Goal: Information Seeking & Learning: Understand process/instructions

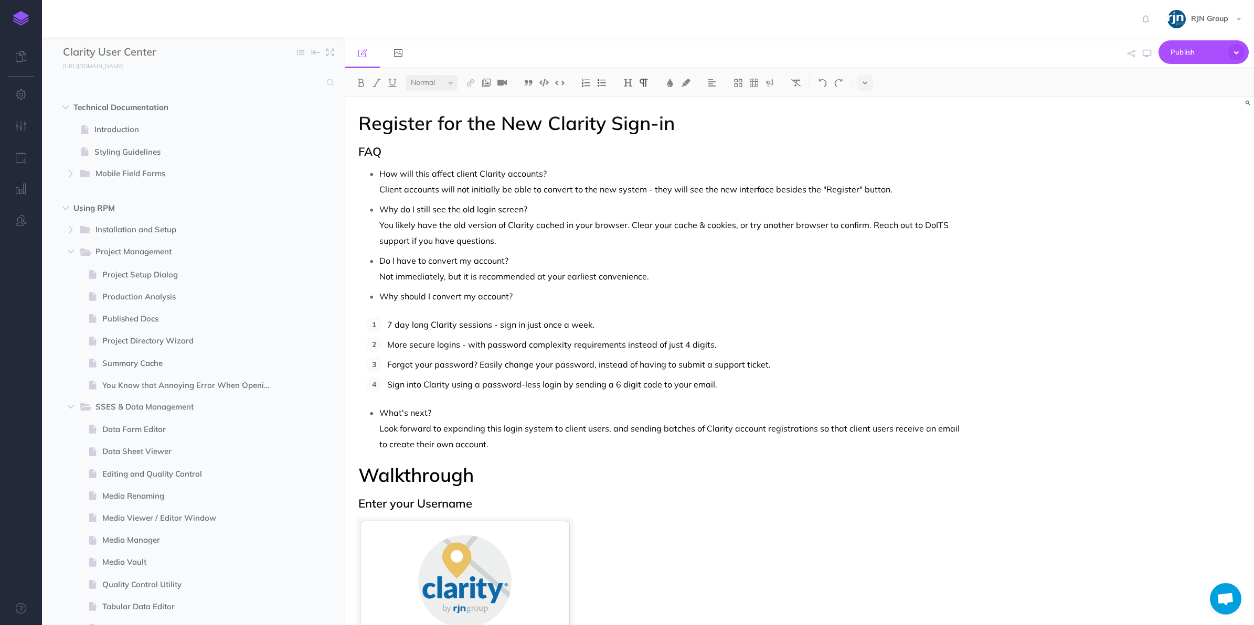
select select "null"
drag, startPoint x: 28, startPoint y: 19, endPoint x: 1205, endPoint y: 14, distance: 1177.0
click at [1205, 14] on span "RJN Group" at bounding box center [1209, 18] width 48 height 9
click at [74, 249] on icon "button" at bounding box center [71, 252] width 6 height 6
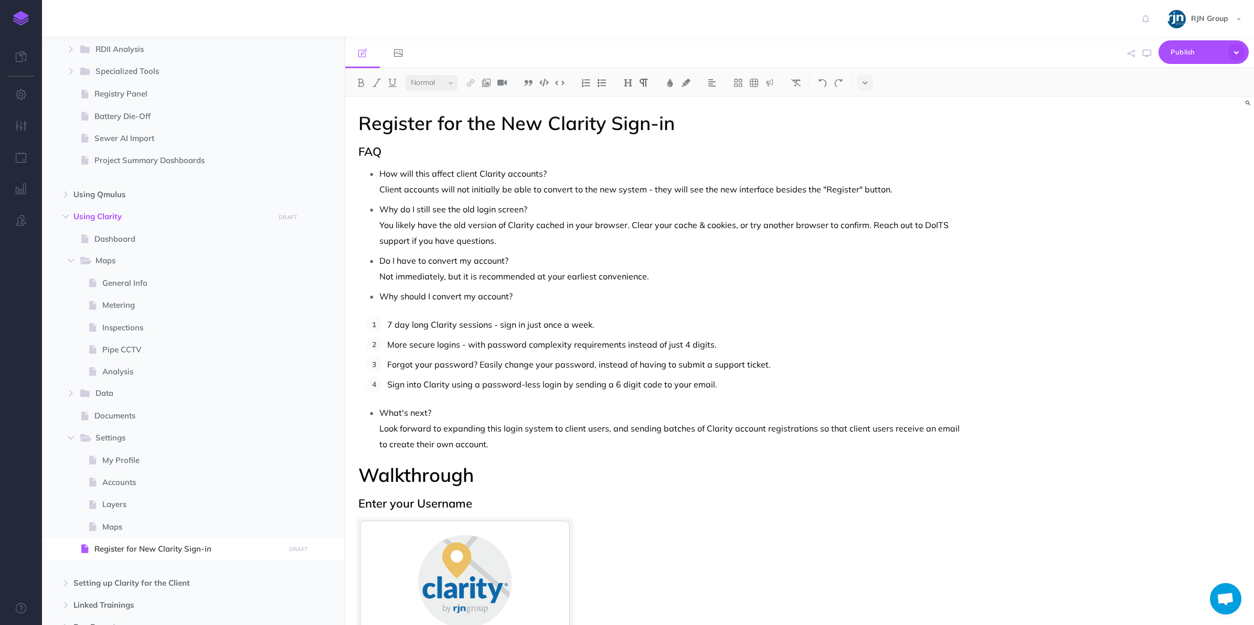
scroll to position [558, 0]
click at [91, 237] on span at bounding box center [87, 238] width 16 height 13
select select "null"
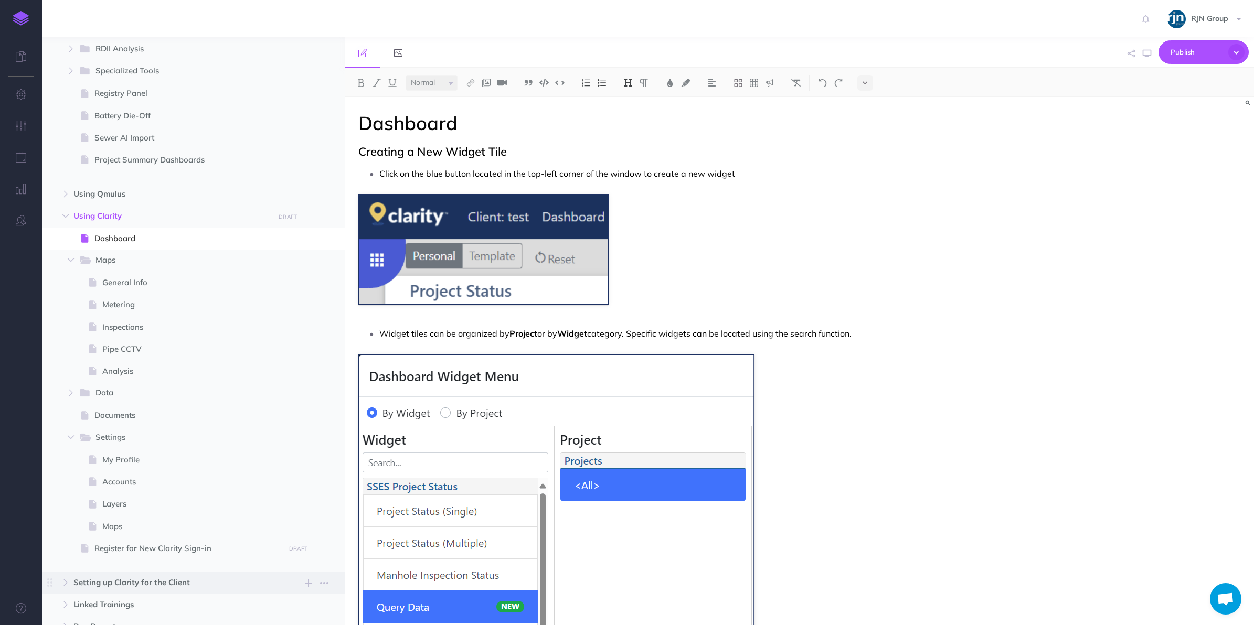
click at [187, 591] on span "Setting up Clarity for the Client New folder Add a new folder inside this folde…" at bounding box center [204, 583] width 263 height 22
select select "null"
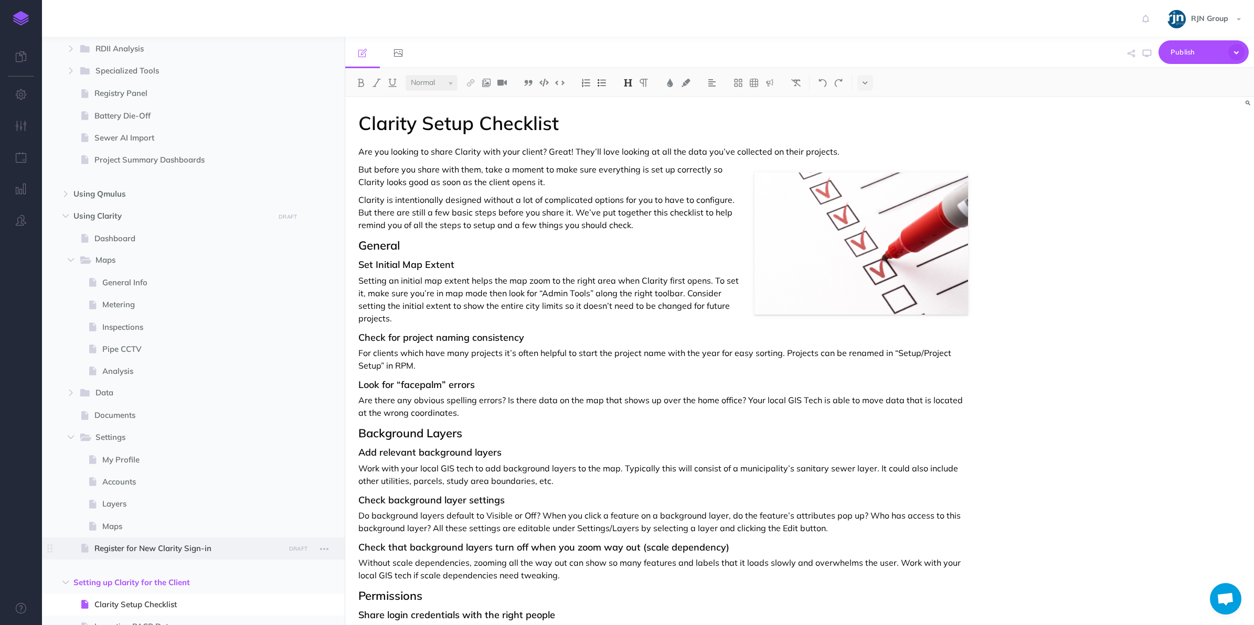
click at [147, 544] on span "Register for New Clarity Sign-in" at bounding box center [187, 548] width 187 height 13
select select "null"
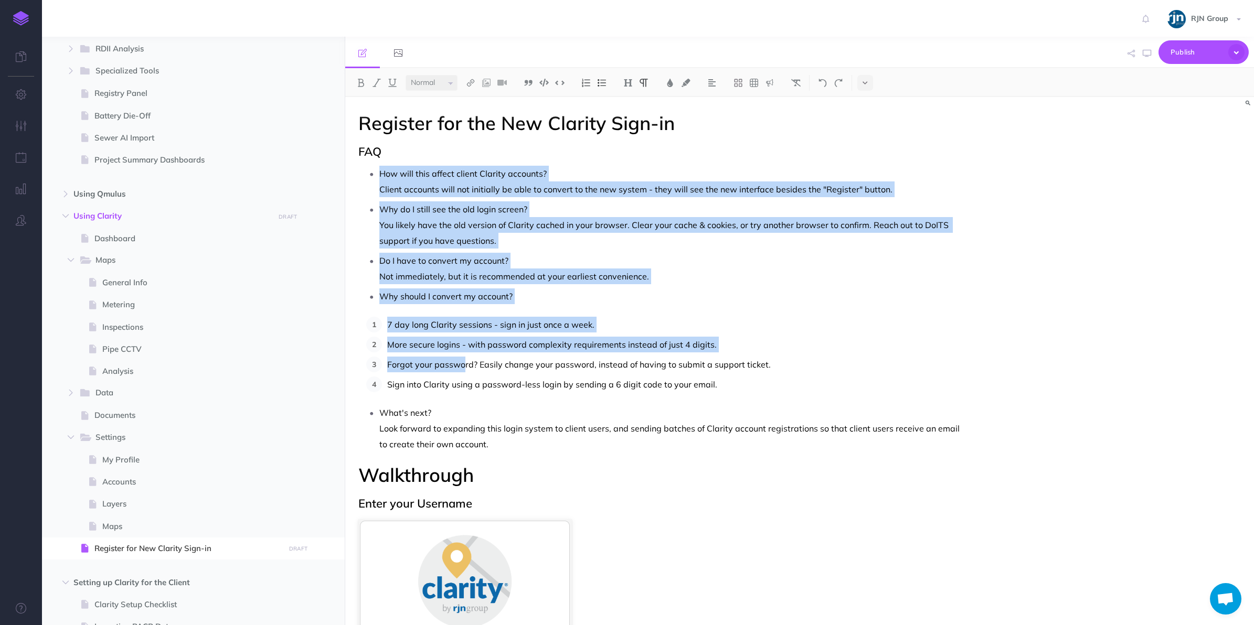
drag, startPoint x: 381, startPoint y: 172, endPoint x: 463, endPoint y: 358, distance: 202.9
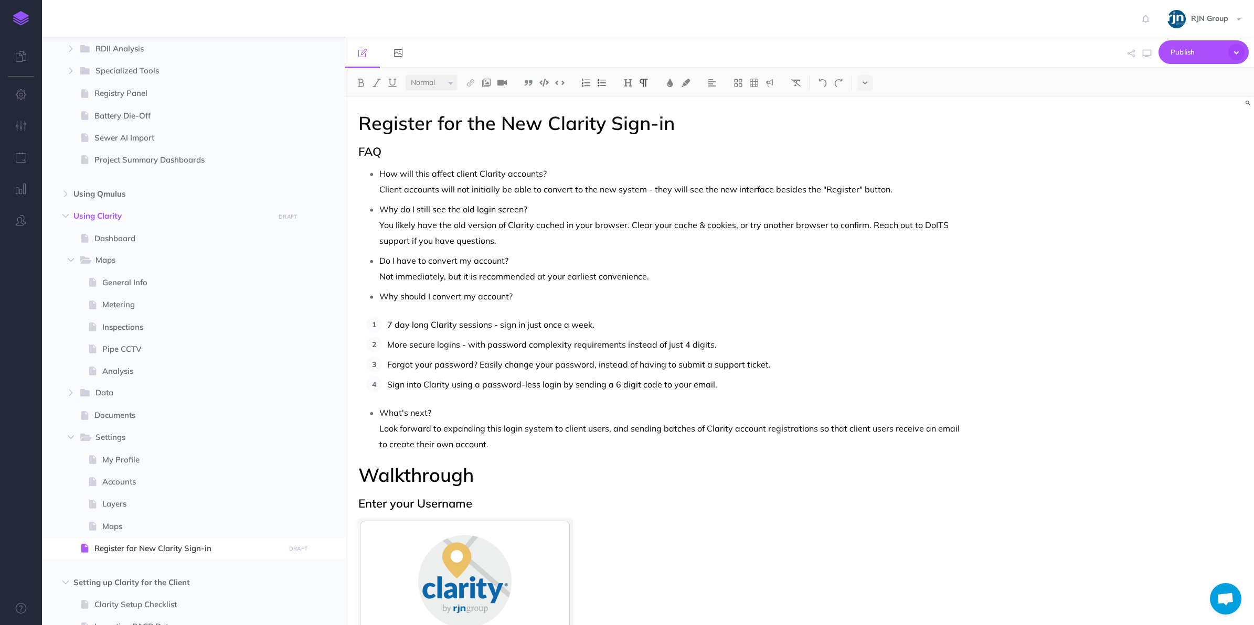
click at [452, 430] on p "Look forward to expanding this login system to client users, and sending batche…" at bounding box center [673, 436] width 589 height 31
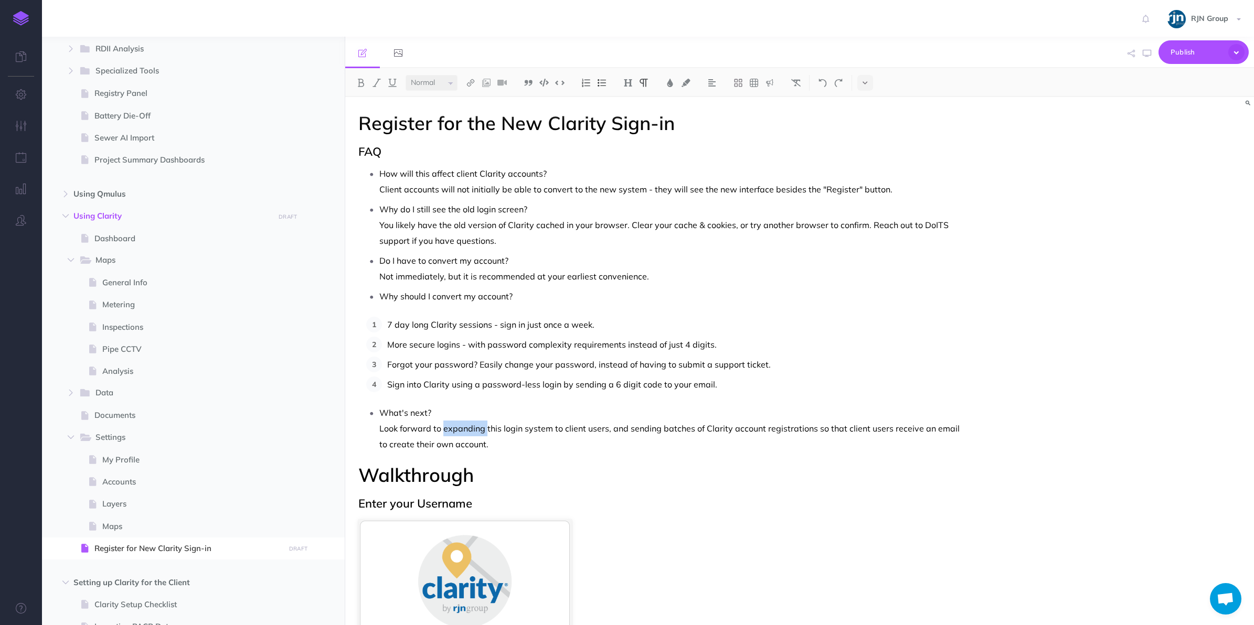
click at [452, 430] on p "Look forward to expanding this login system to client users, and sending batche…" at bounding box center [673, 436] width 589 height 31
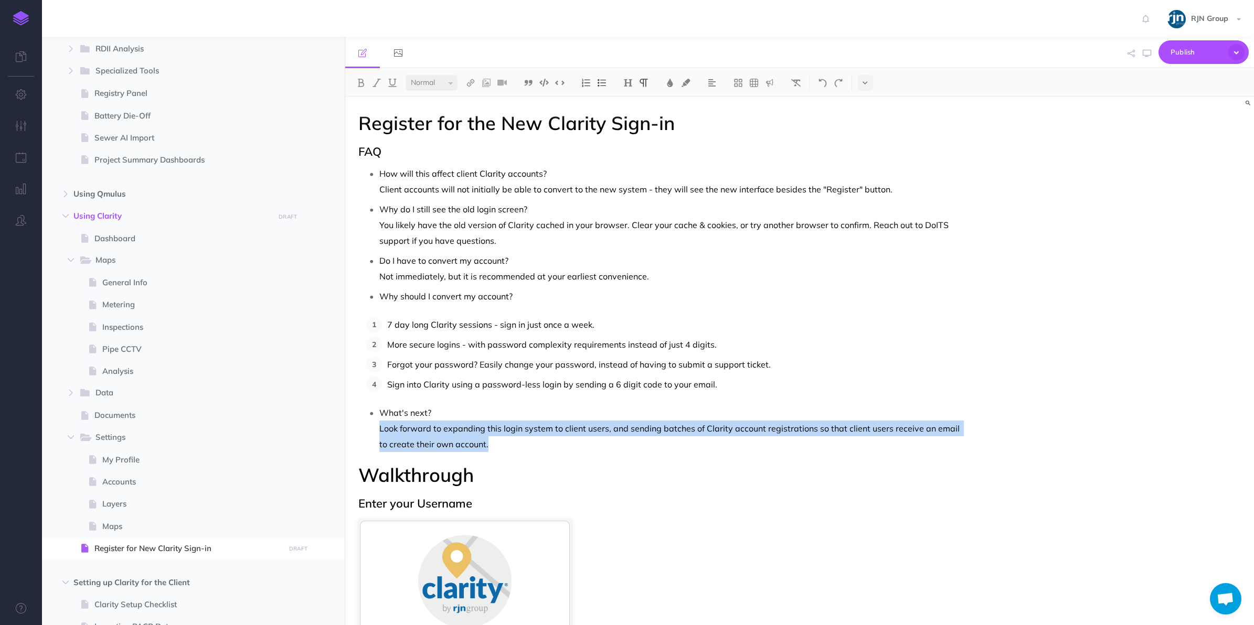
click at [452, 430] on p "Look forward to expanding this login system to client users, and sending batche…" at bounding box center [673, 436] width 589 height 31
click at [462, 443] on p "Look forward to expanding this login system to client users, and sending batche…" at bounding box center [673, 436] width 589 height 31
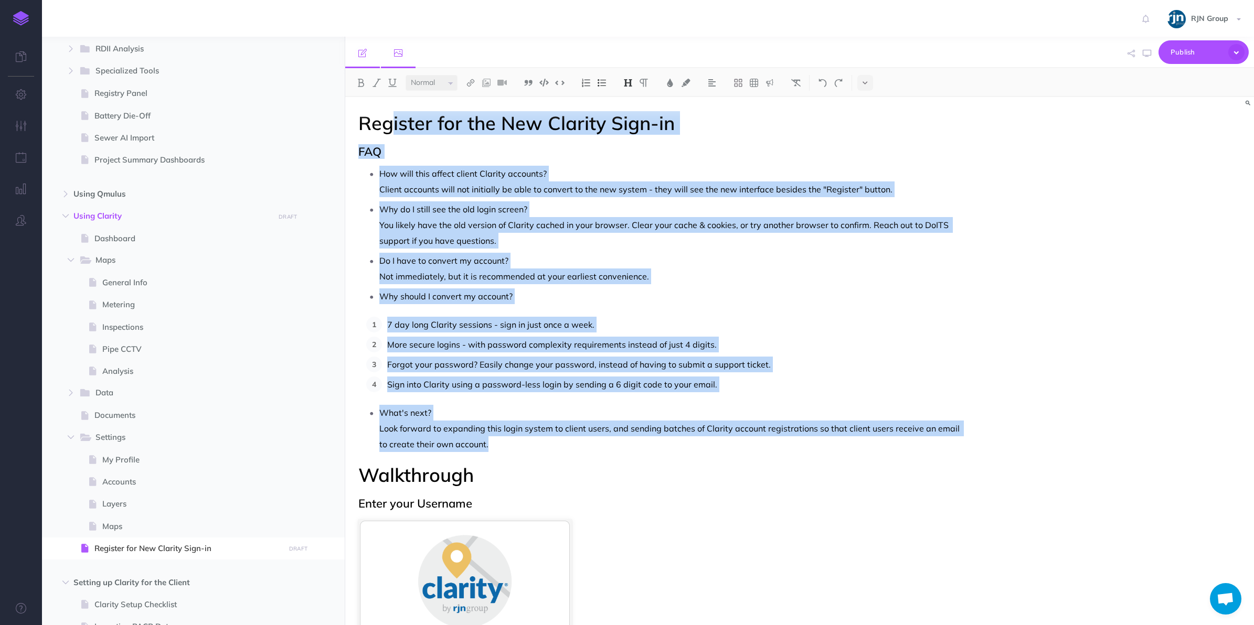
drag, startPoint x: 487, startPoint y: 447, endPoint x: 387, endPoint y: 63, distance: 396.6
click at [387, 63] on div "Publish This page Publish the currently selected page draft. Publish Publish al…" at bounding box center [799, 331] width 909 height 588
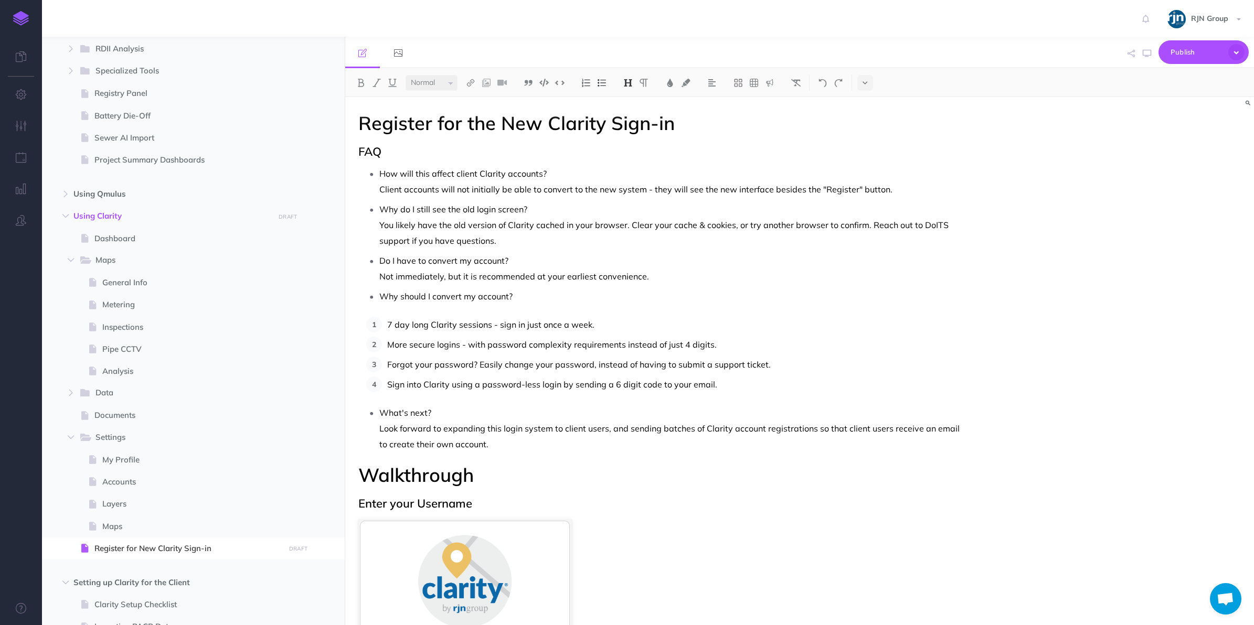
click at [363, 121] on h1 "Register for the New Clarity Sign-in" at bounding box center [663, 123] width 610 height 21
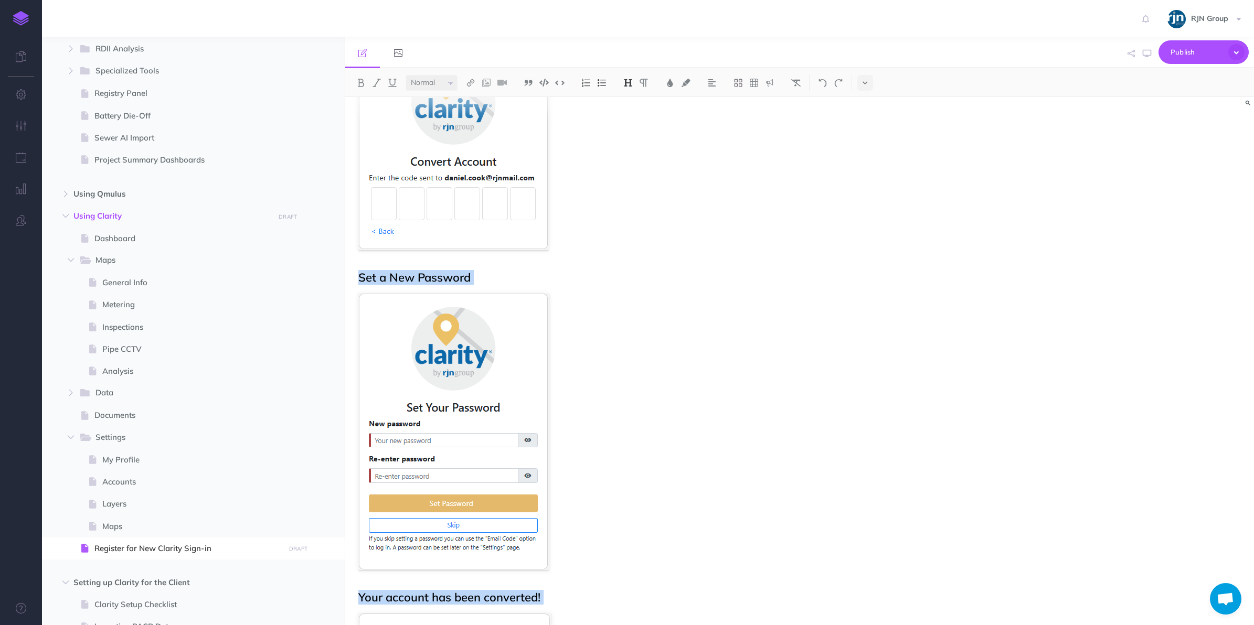
drag, startPoint x: 363, startPoint y: 121, endPoint x: 511, endPoint y: 659, distance: 558.2
click at [511, 625] on html "Toggle Navigation RJN Group Settings Account Settings Teams Create Team Support…" at bounding box center [627, 312] width 1254 height 625
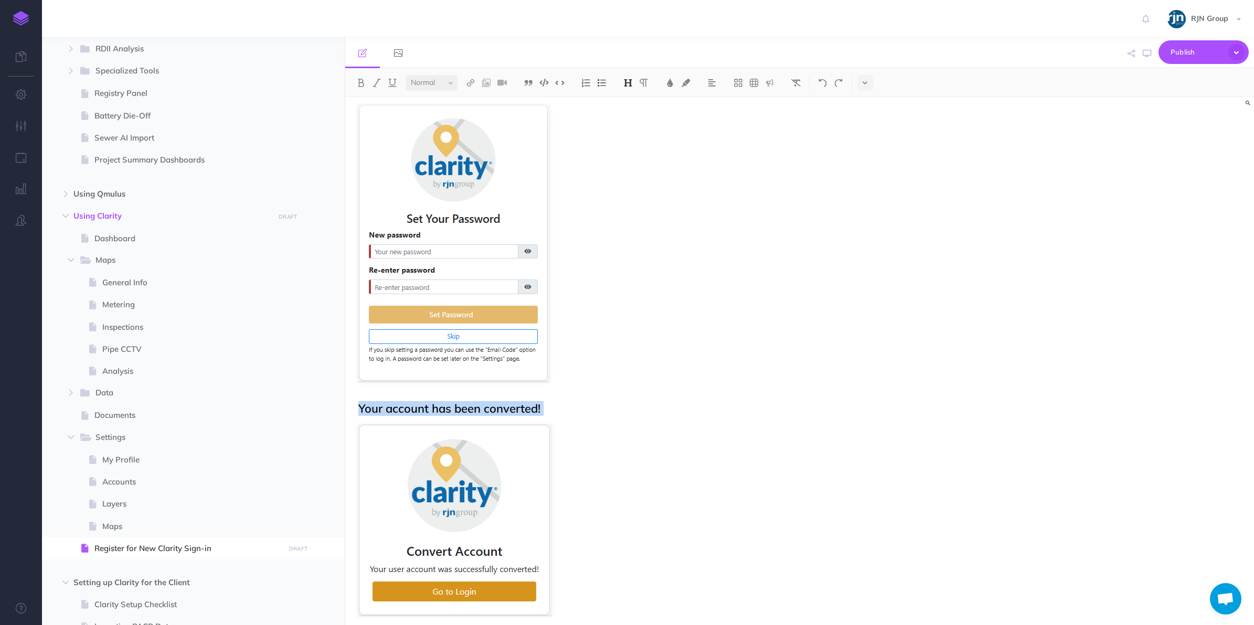
click at [737, 427] on figure at bounding box center [663, 519] width 610 height 191
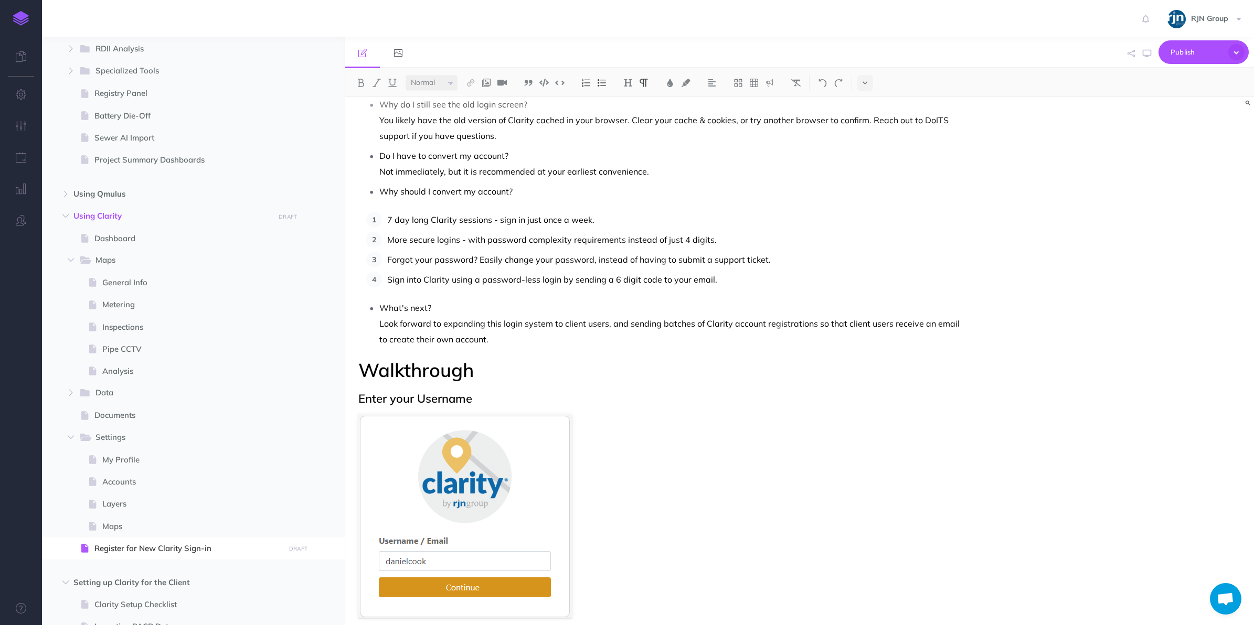
scroll to position [0, 0]
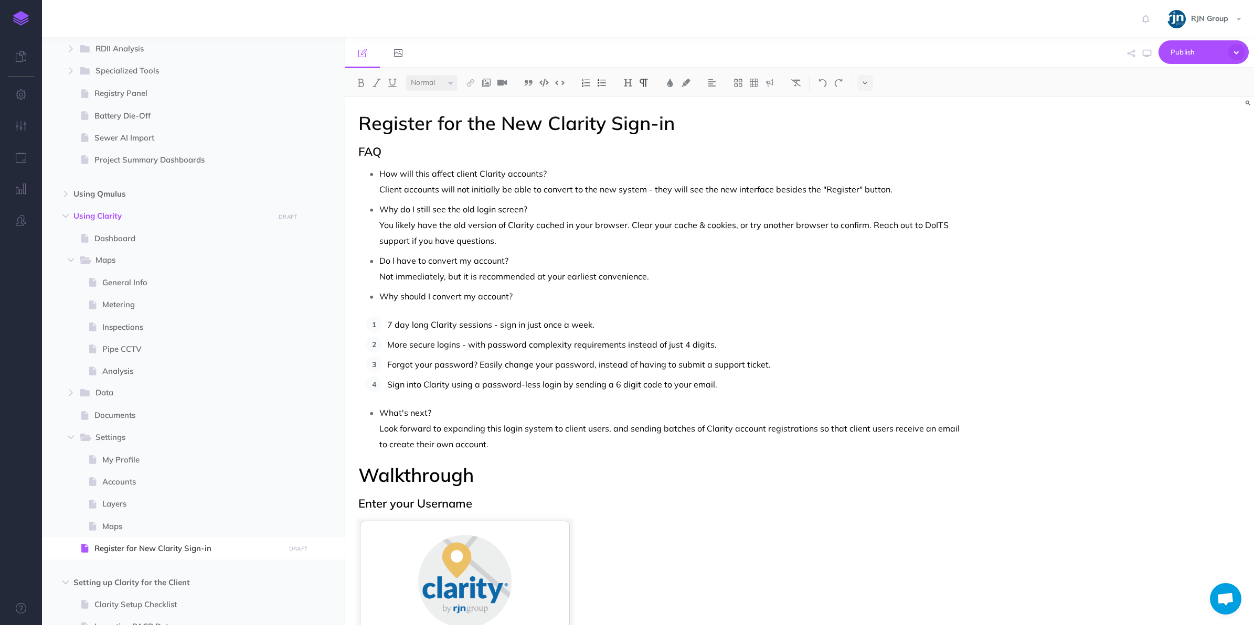
click at [699, 435] on p "Look forward to expanding this login system to client users, and sending batche…" at bounding box center [673, 436] width 589 height 31
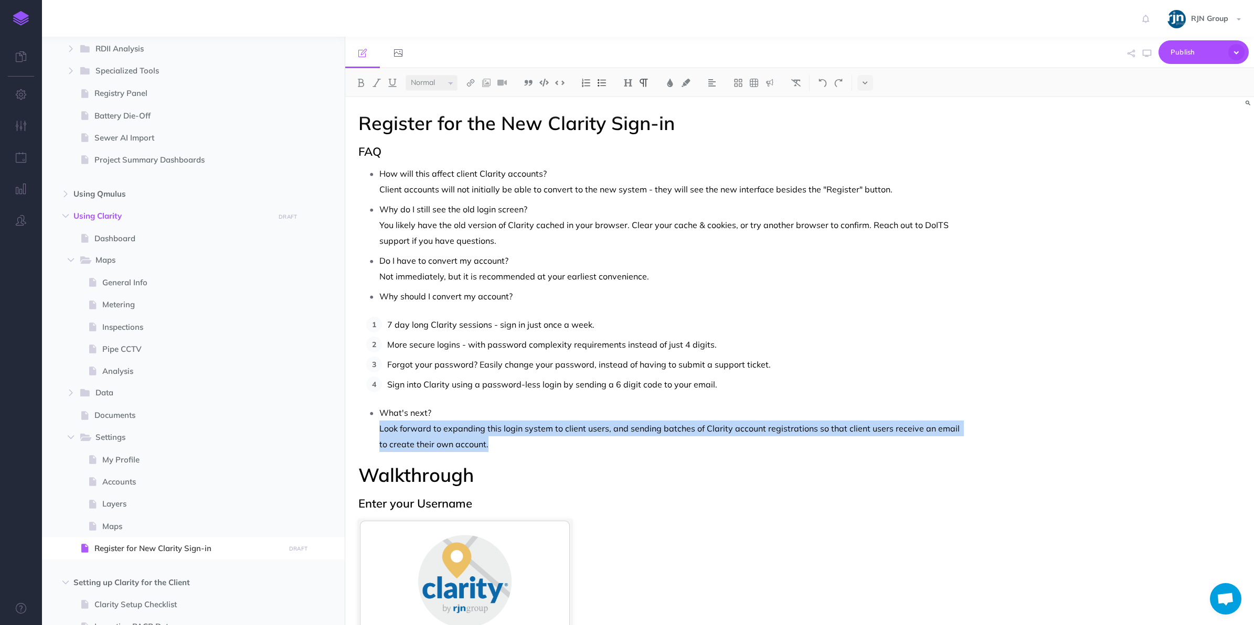
click at [699, 435] on p "Look forward to expanding this login system to client users, and sending batche…" at bounding box center [673, 436] width 589 height 31
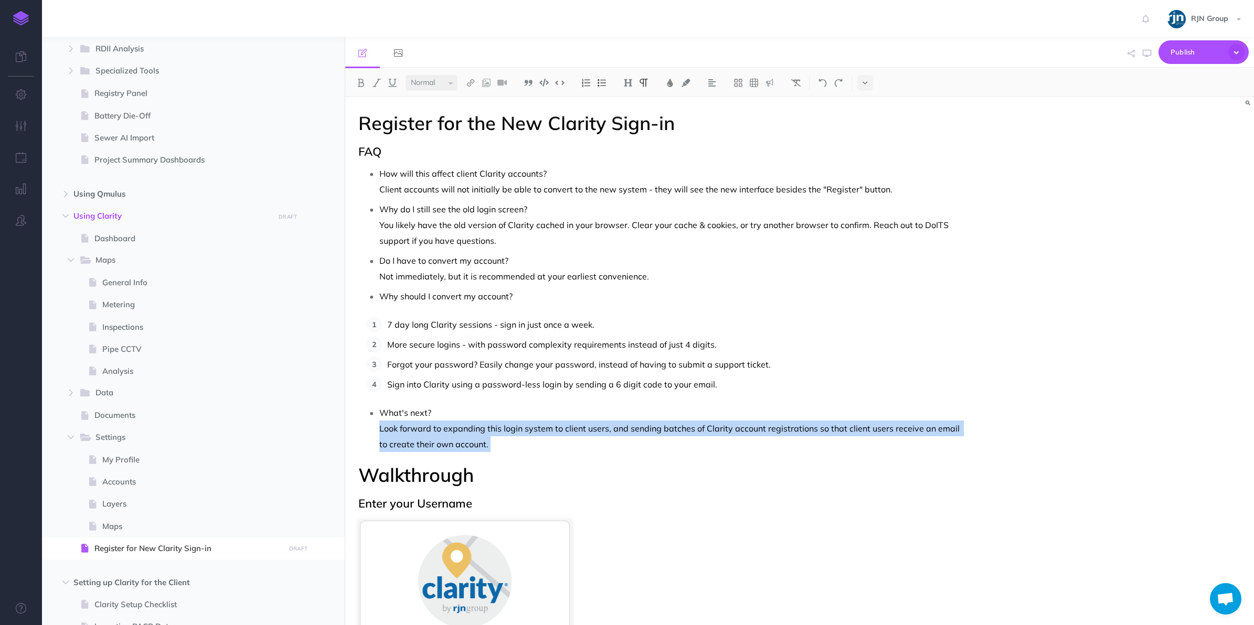
click at [699, 435] on p "Look forward to expanding this login system to client users, and sending batche…" at bounding box center [673, 436] width 589 height 31
click at [716, 434] on p "Look forward to expanding this login system to client users, and sending batche…" at bounding box center [673, 436] width 589 height 31
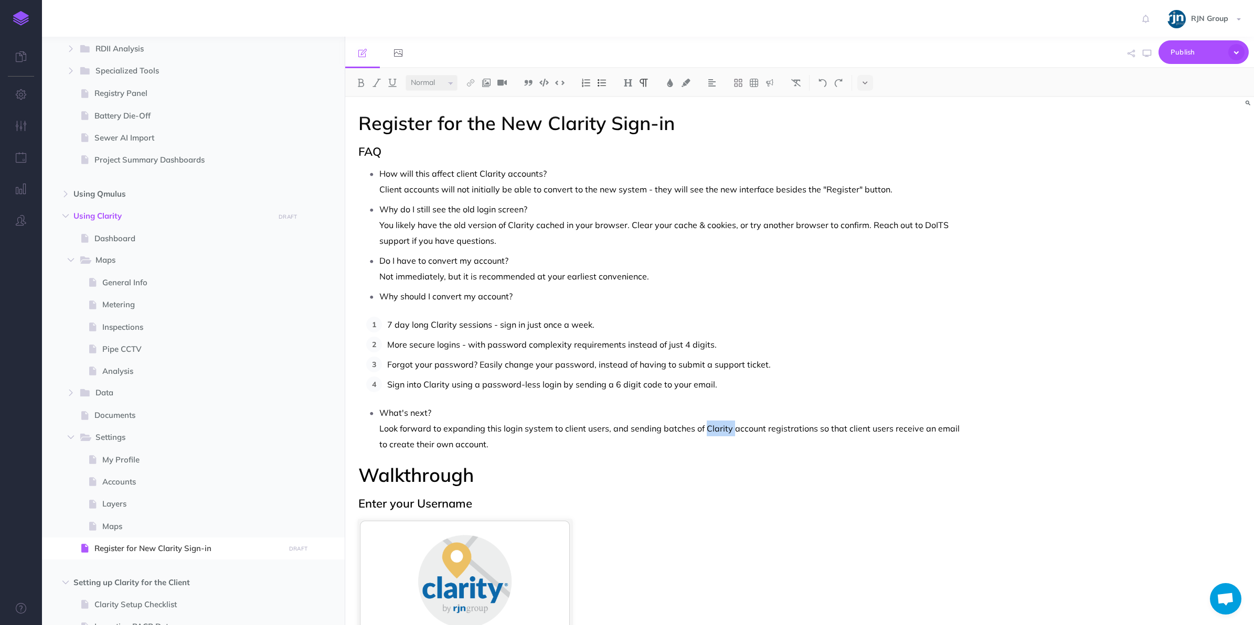
click at [716, 434] on p "Look forward to expanding this login system to client users, and sending batche…" at bounding box center [673, 436] width 589 height 31
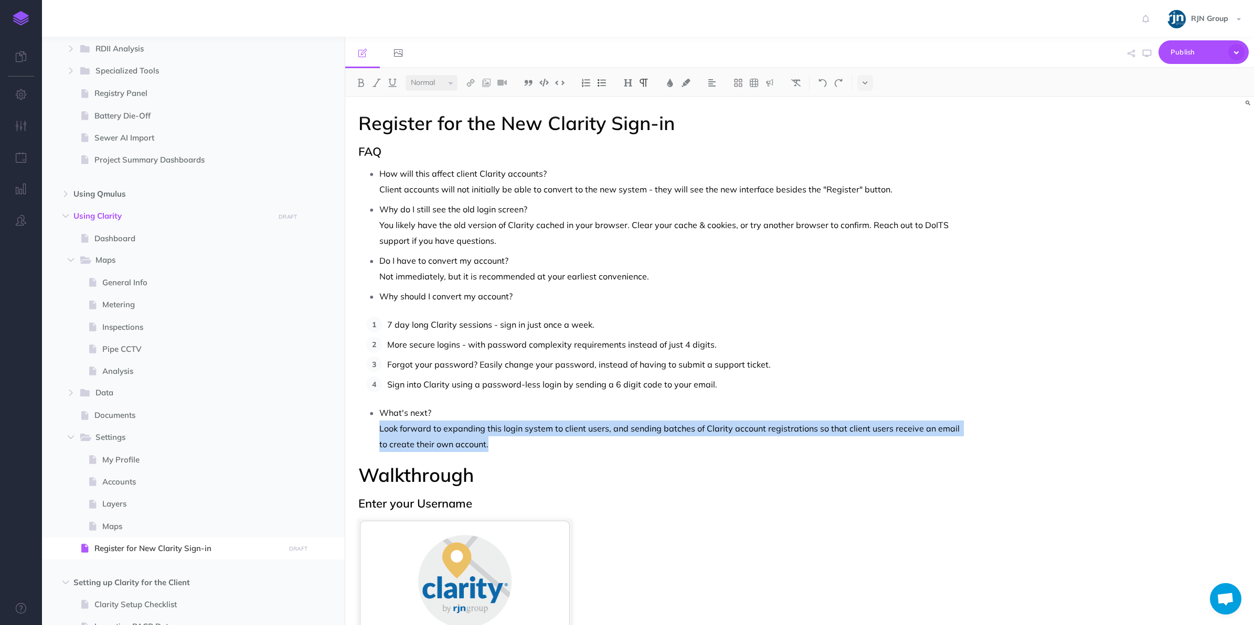
click at [716, 434] on p "Look forward to expanding this login system to client users, and sending batche…" at bounding box center [673, 436] width 589 height 31
click at [689, 448] on p "Look forward to expanding this login system to client users, and sending batche…" at bounding box center [673, 436] width 589 height 31
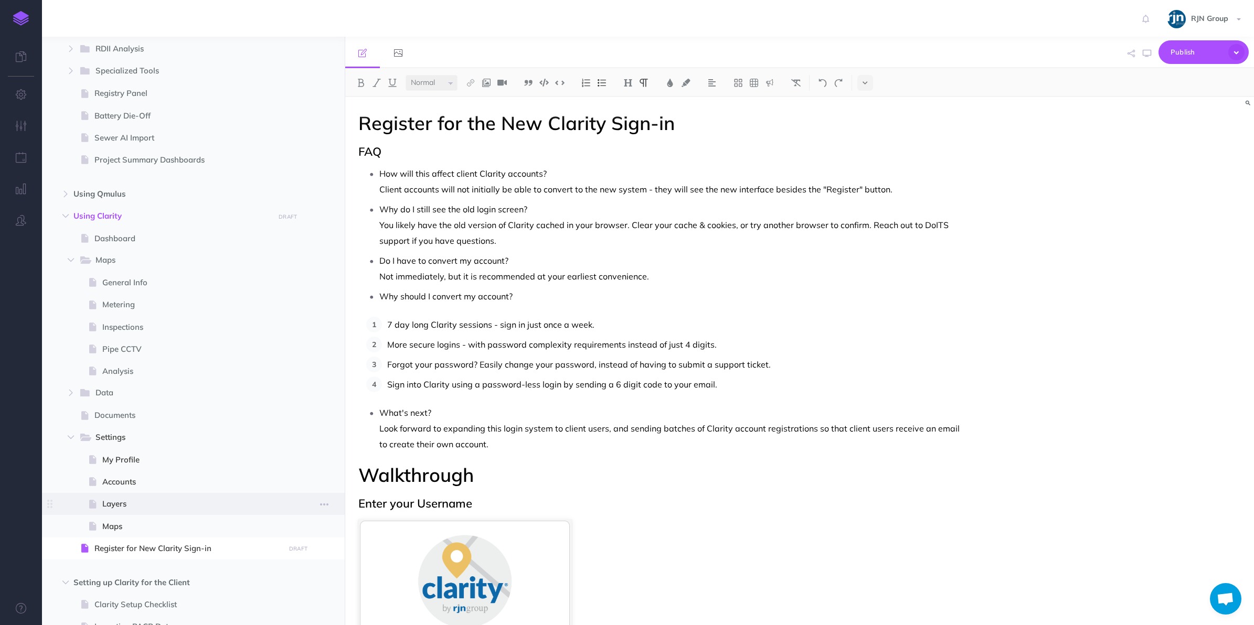
scroll to position [706, 0]
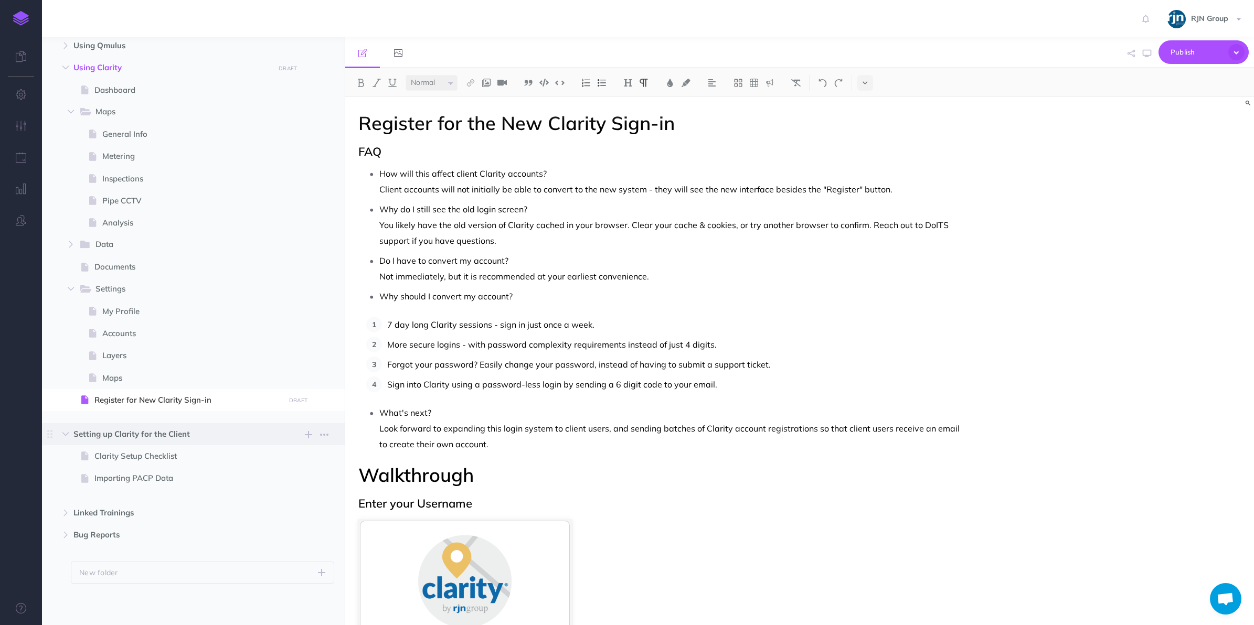
click at [172, 434] on span "Setting up Clarity for the Client" at bounding box center [170, 434] width 195 height 13
select select "null"
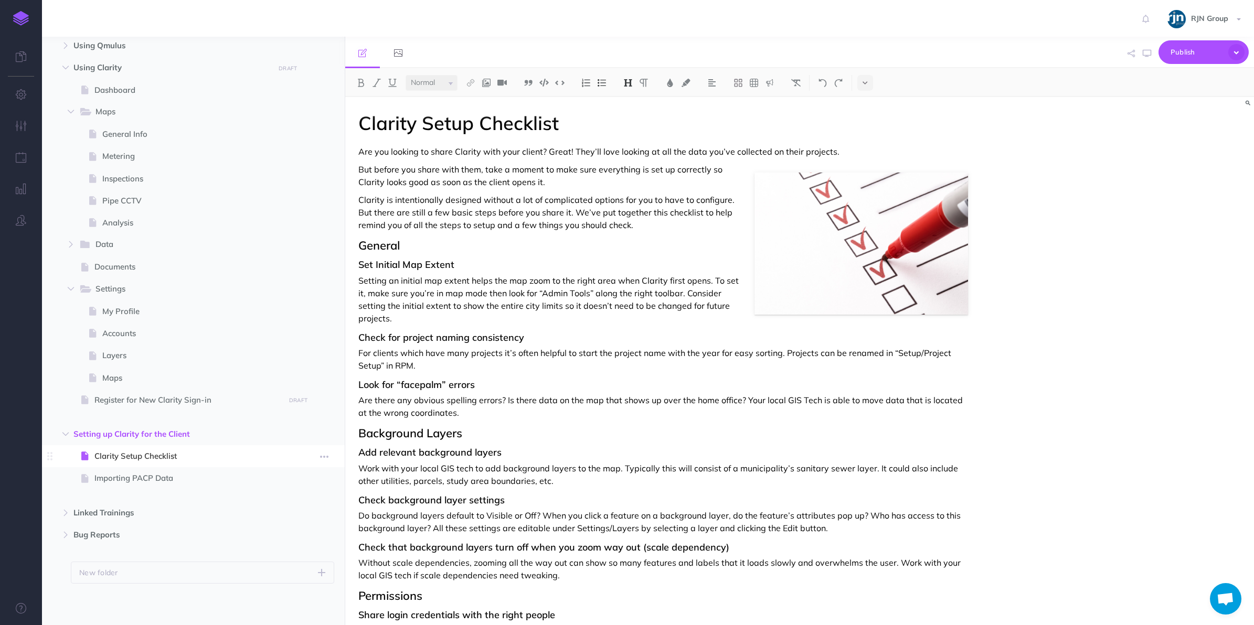
click at [184, 463] on span at bounding box center [193, 456] width 303 height 22
click at [177, 452] on span "Clarity Setup Checklist" at bounding box center [187, 456] width 187 height 13
click at [167, 468] on span at bounding box center [193, 478] width 303 height 22
select select "null"
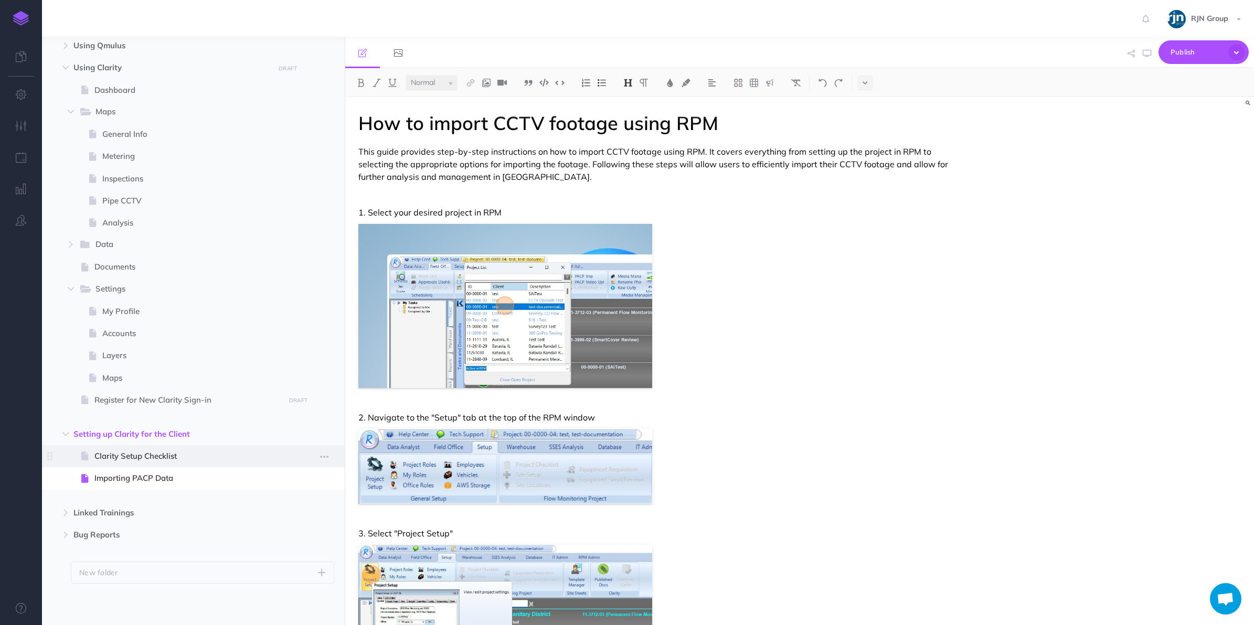
click at [181, 446] on span at bounding box center [193, 456] width 303 height 22
select select "null"
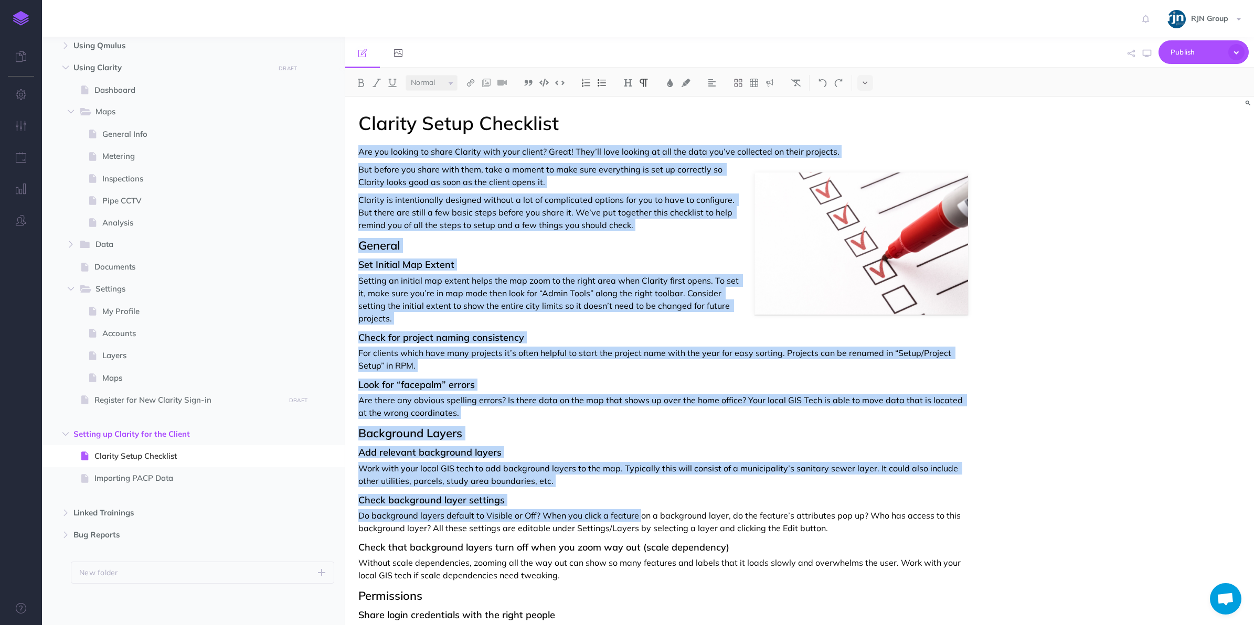
drag, startPoint x: 356, startPoint y: 141, endPoint x: 638, endPoint y: 521, distance: 473.5
click at [638, 521] on div "Clarity Setup Checklist Are you looking to share Clarity with your client? Grea…" at bounding box center [663, 512] width 636 height 831
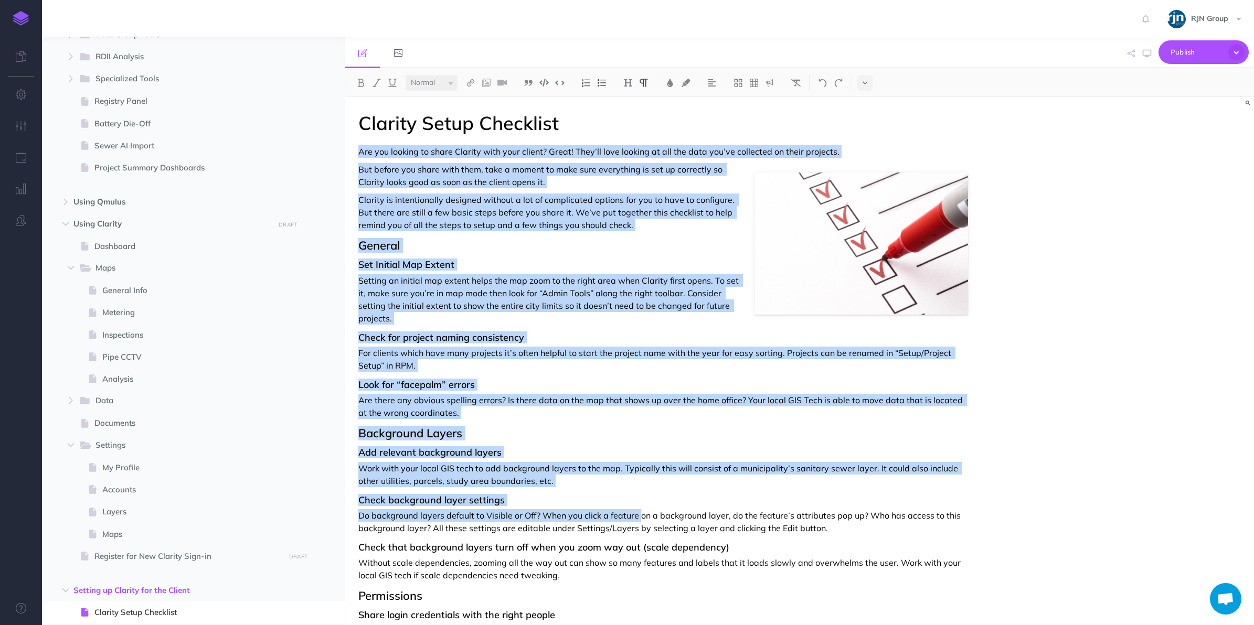
scroll to position [681, 0]
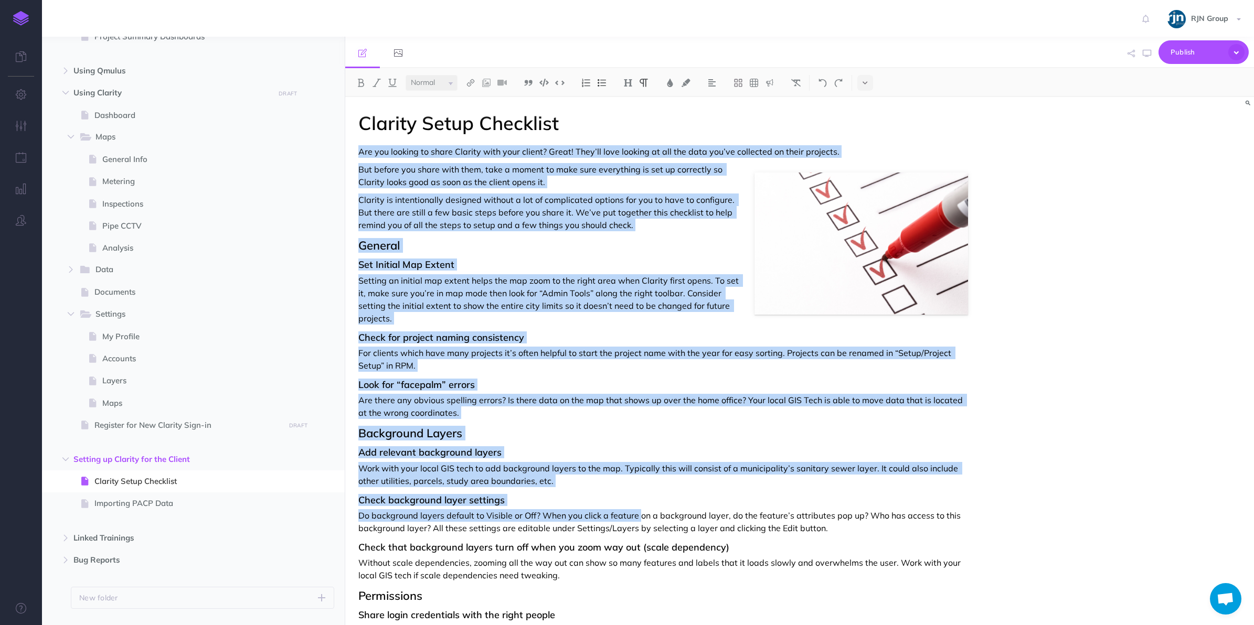
click at [452, 415] on p "Are there any obvious spelling errors? Is there data on the map that shows up o…" at bounding box center [663, 406] width 610 height 25
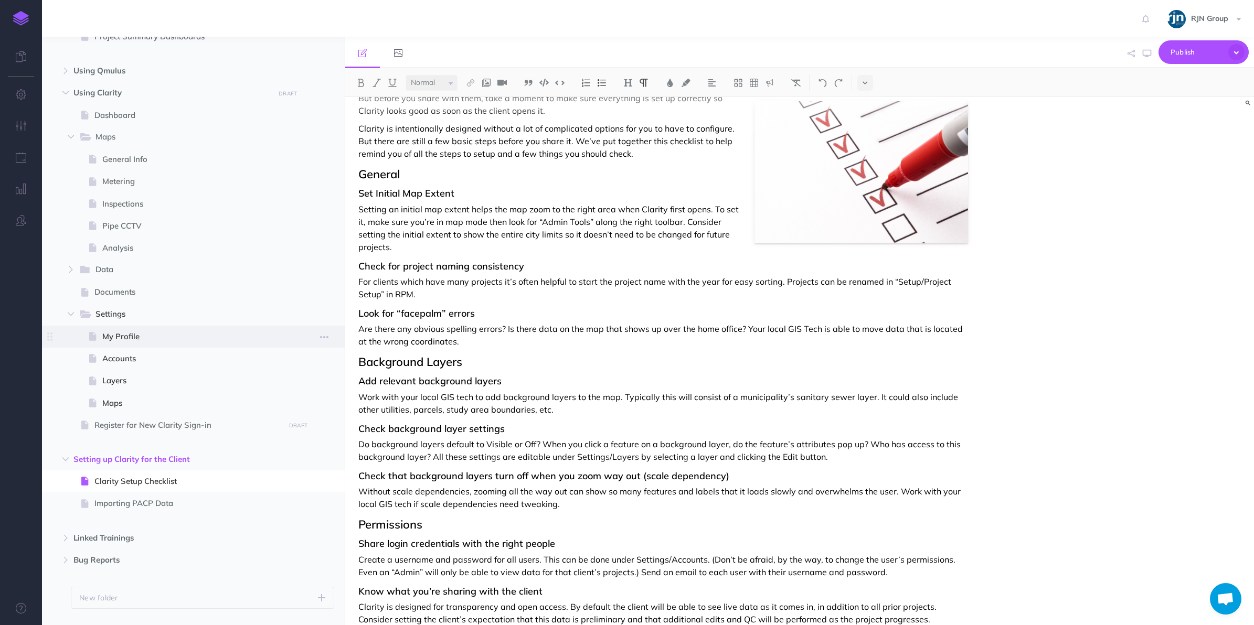
scroll to position [71, 0]
click at [178, 429] on span "Register for New Clarity Sign-in" at bounding box center [187, 425] width 187 height 13
select select "null"
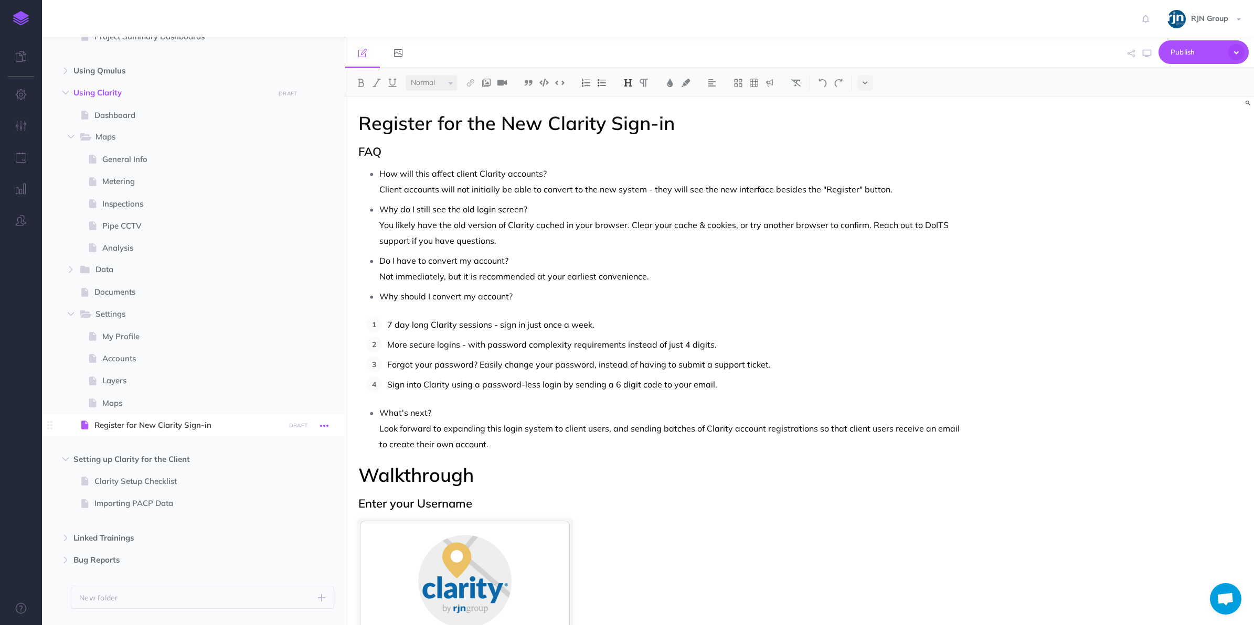
click at [324, 426] on icon "button" at bounding box center [324, 426] width 8 height 13
click at [547, 200] on ul "How will this affect client Clarity accounts? Client accounts will not initiall…" at bounding box center [665, 235] width 605 height 138
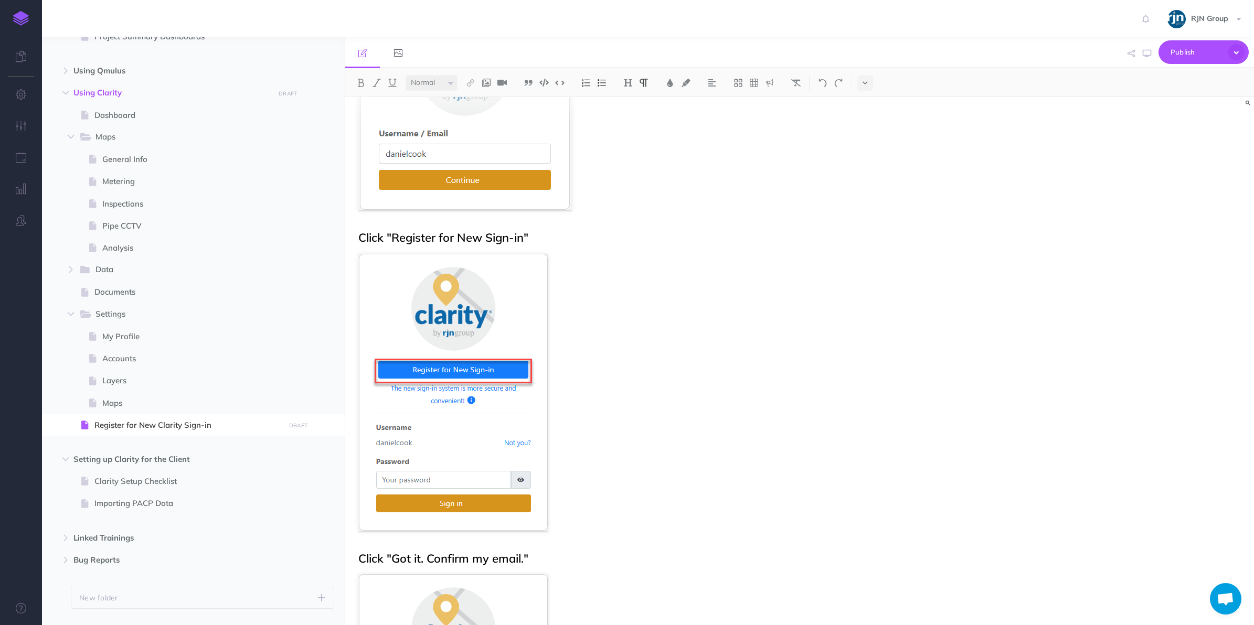
scroll to position [518, 0]
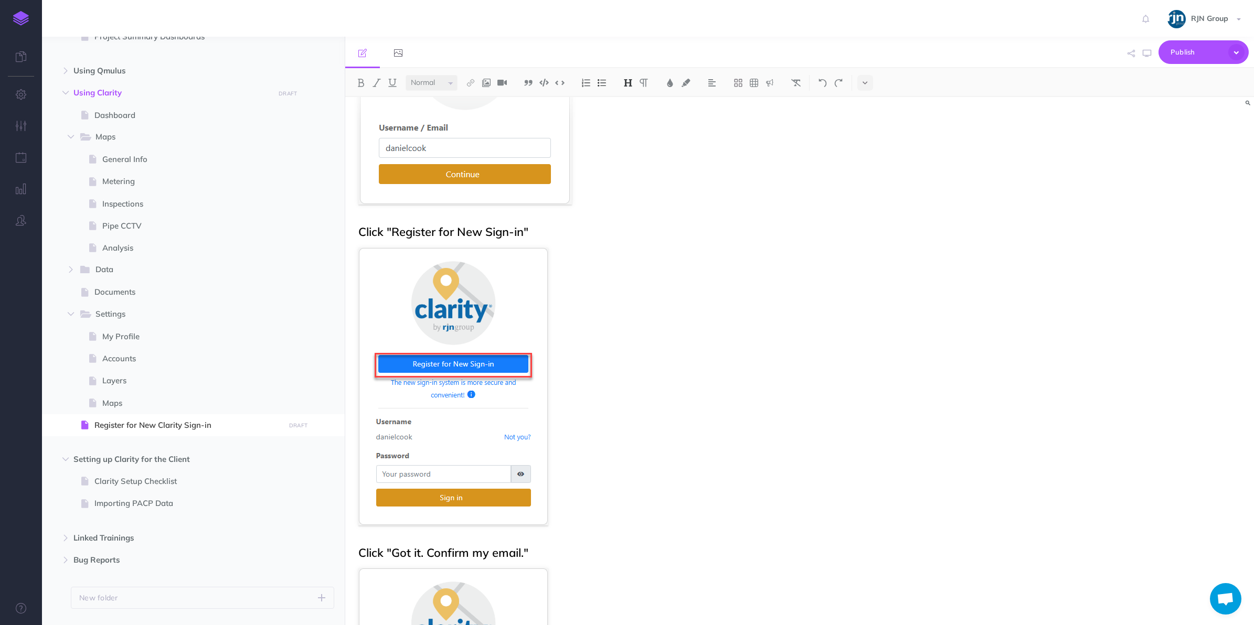
click at [637, 269] on figure at bounding box center [663, 387] width 610 height 278
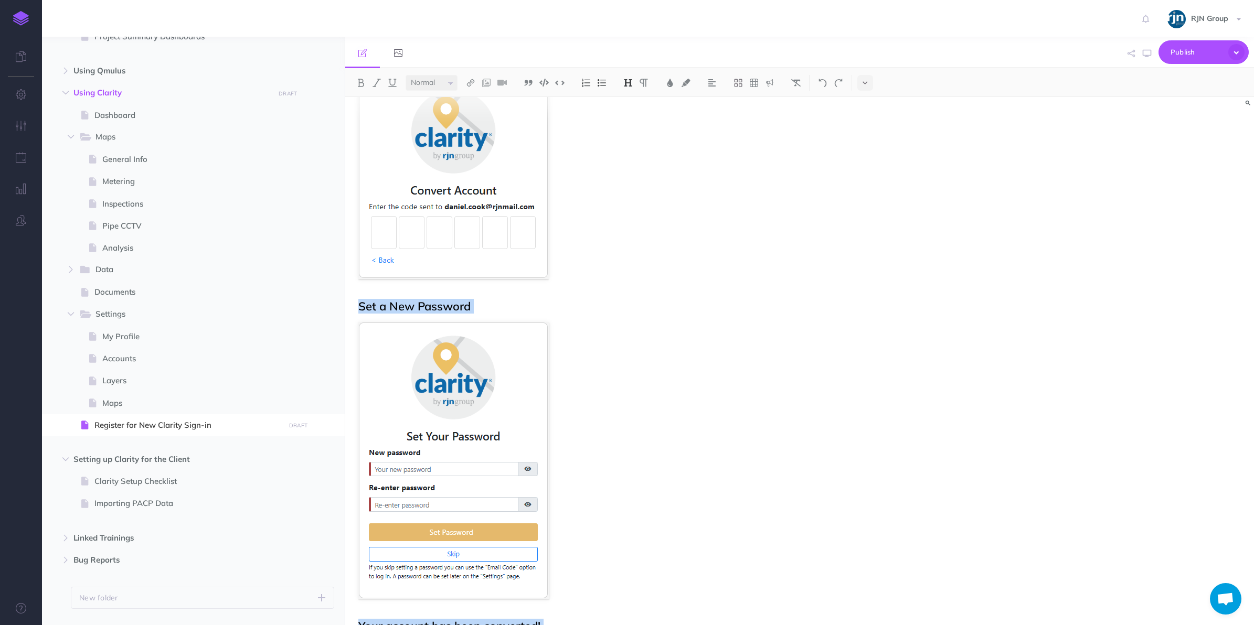
scroll to position [1819, 0]
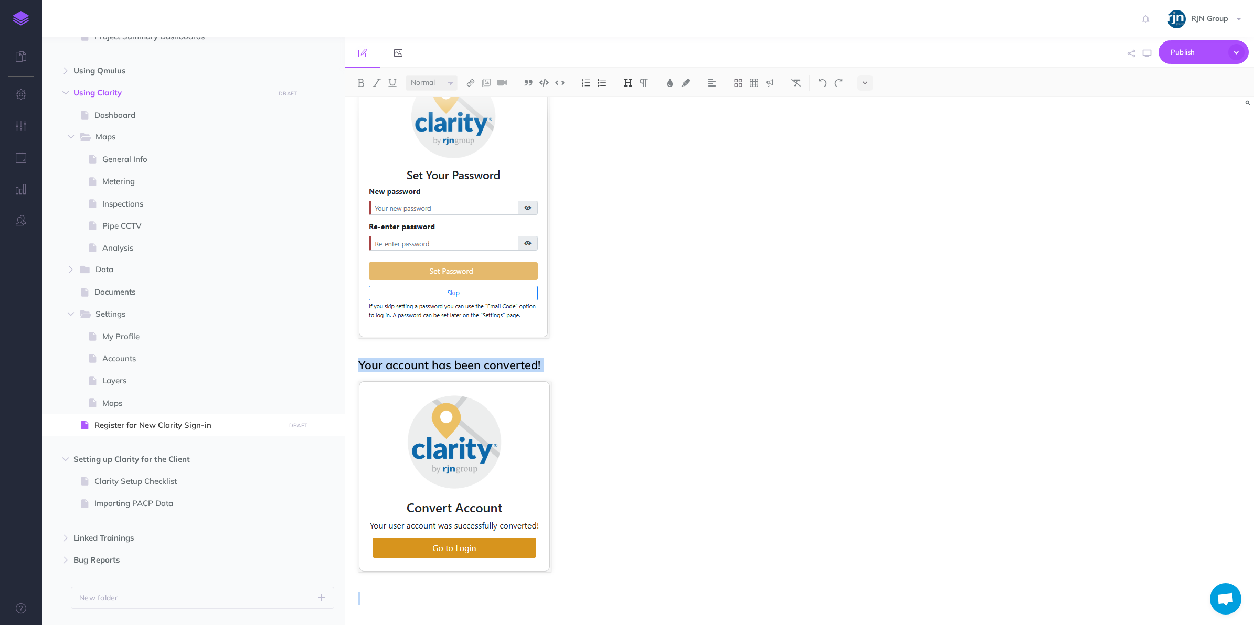
drag, startPoint x: 359, startPoint y: 122, endPoint x: 633, endPoint y: 657, distance: 601.0
click at [633, 625] on html "Toggle Navigation RJN Group Settings Account Settings Teams Create Team Support…" at bounding box center [627, 312] width 1254 height 625
copy div "Register for the New Clarity Sign-in FAQ How will this affect client Clarity ac…"
click at [68, 315] on icon "button" at bounding box center [71, 314] width 6 height 6
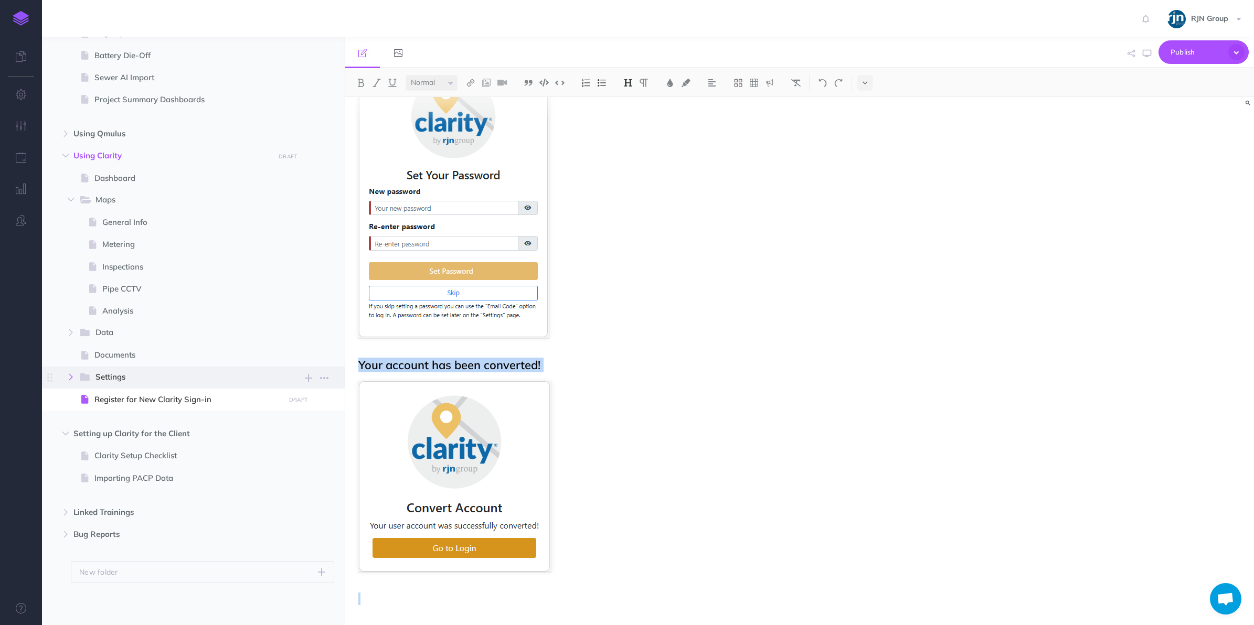
scroll to position [617, 0]
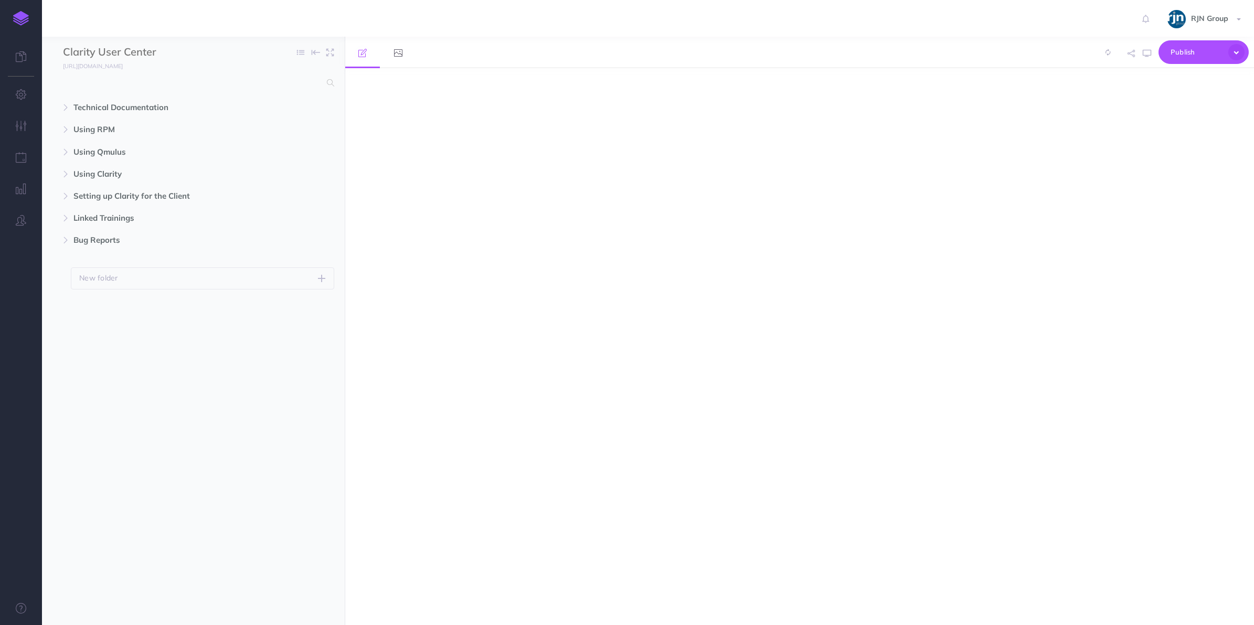
select select "null"
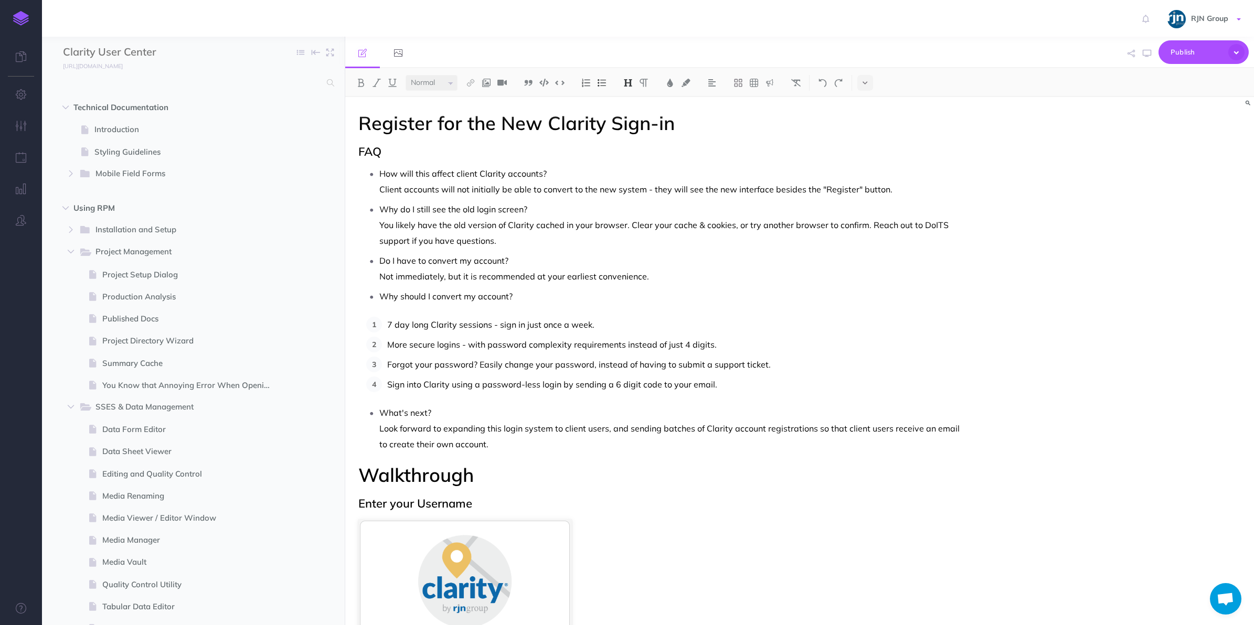
click at [1191, 19] on span "RJN Group" at bounding box center [1209, 18] width 48 height 9
click at [22, 16] on img at bounding box center [21, 18] width 16 height 15
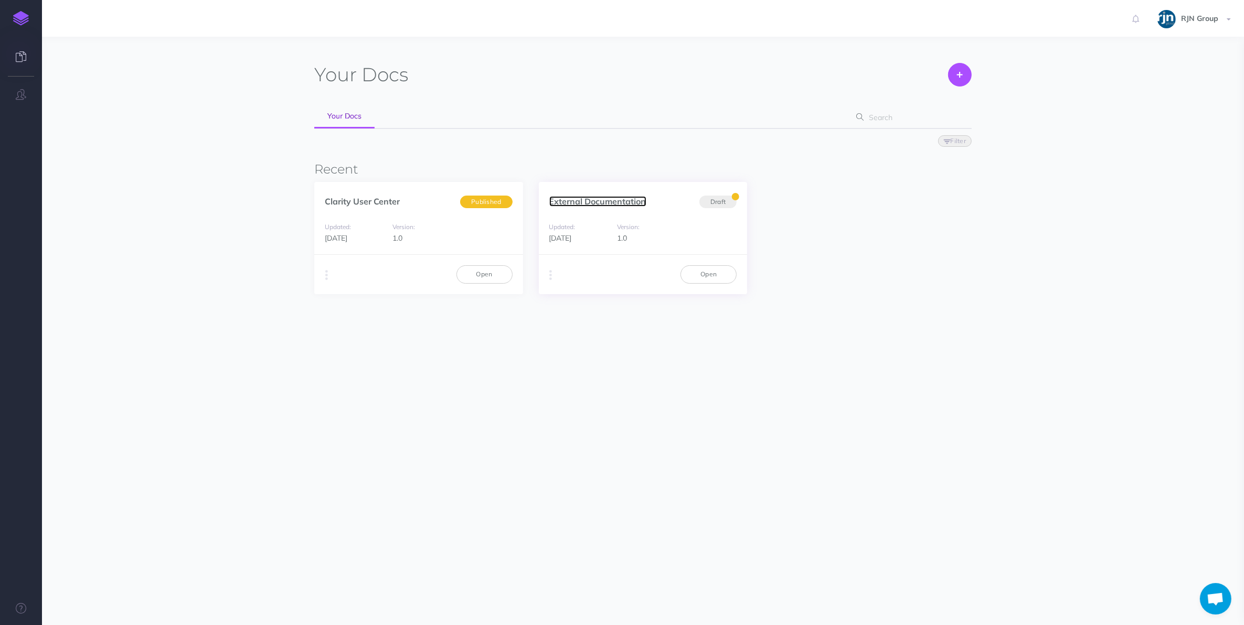
click at [606, 202] on link "External Documentation" at bounding box center [597, 201] width 97 height 10
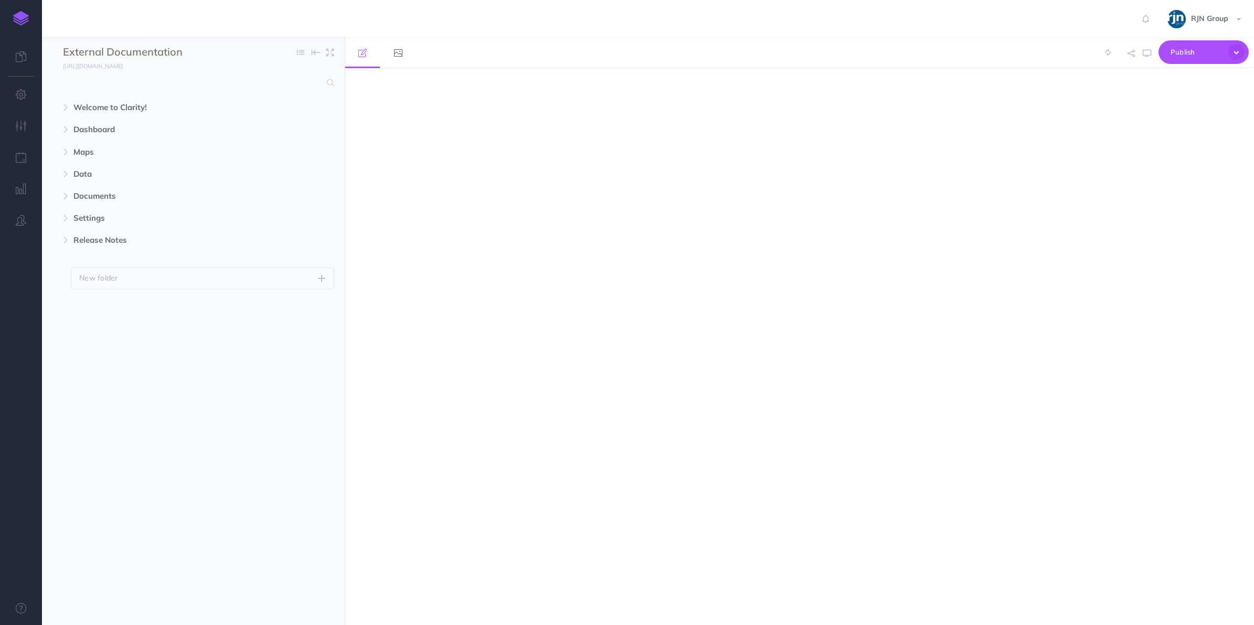
select select "null"
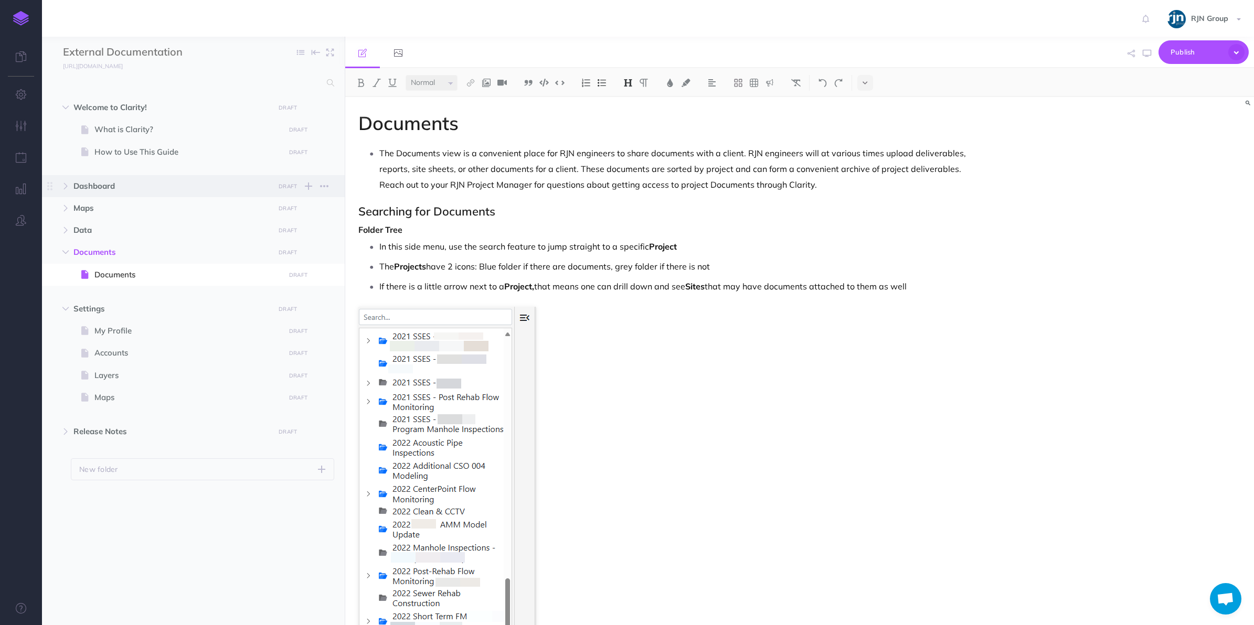
click at [111, 190] on span "Dashboard" at bounding box center [170, 186] width 195 height 13
select select "null"
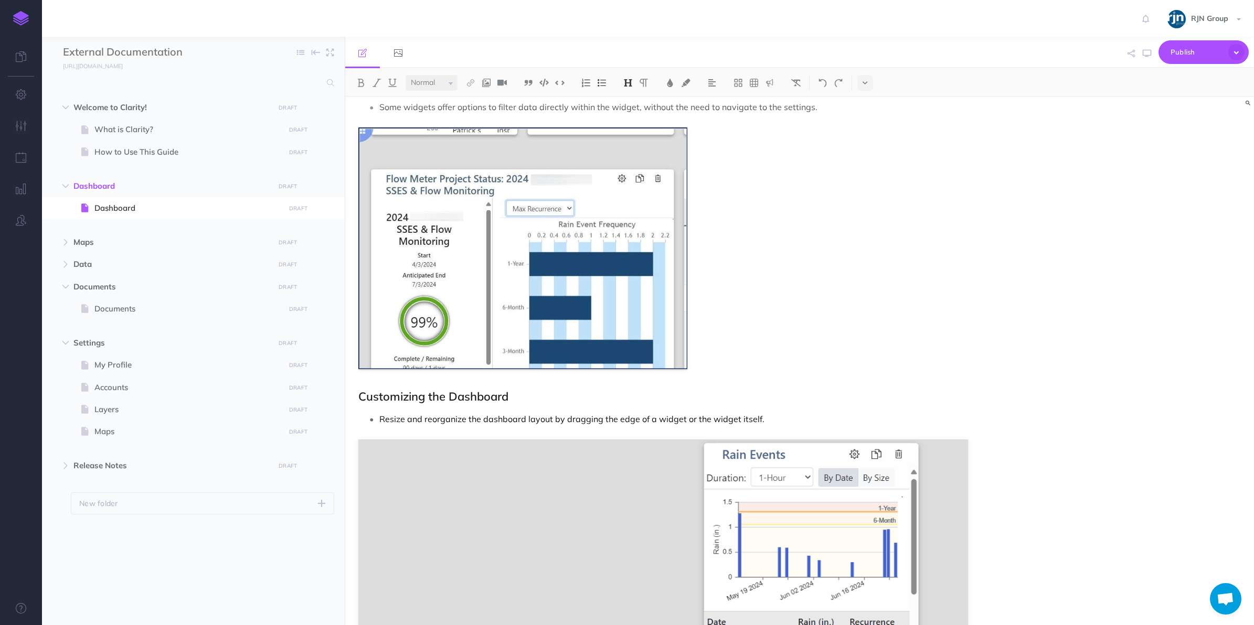
scroll to position [1139, 0]
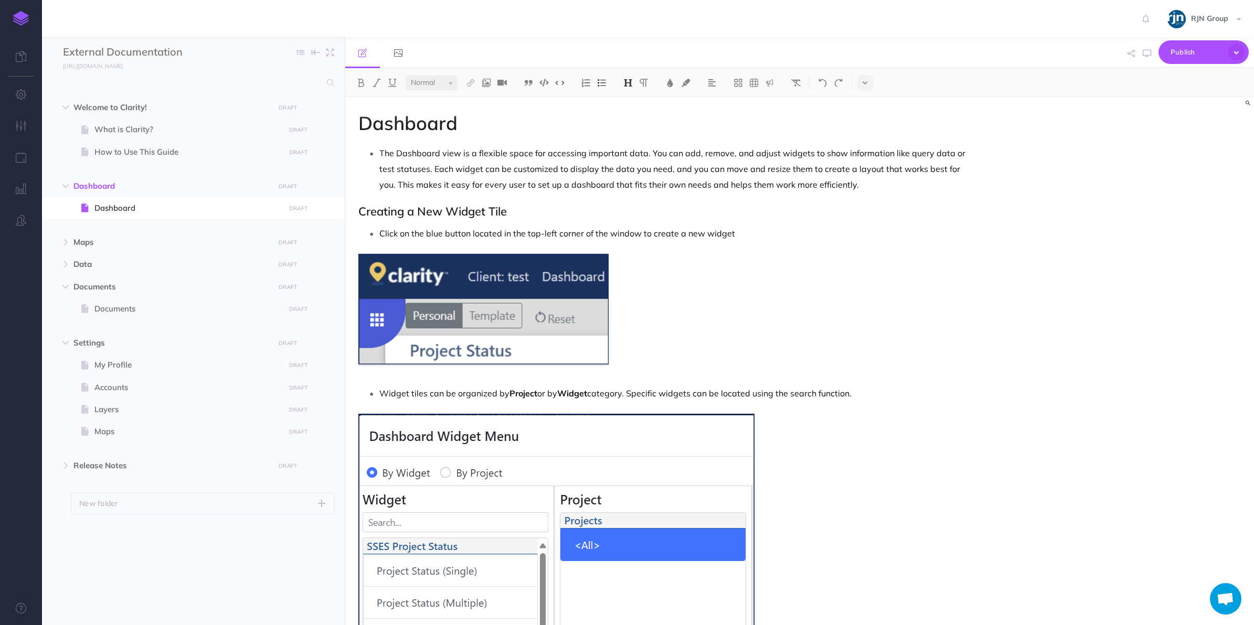
select select "null"
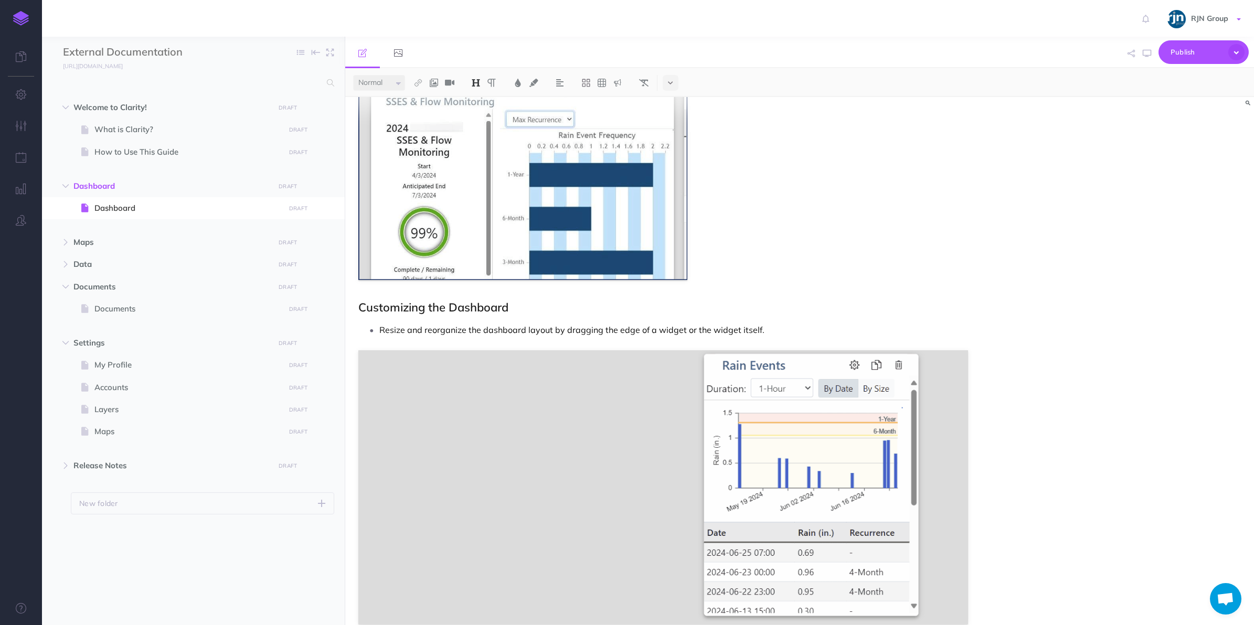
scroll to position [1052, 0]
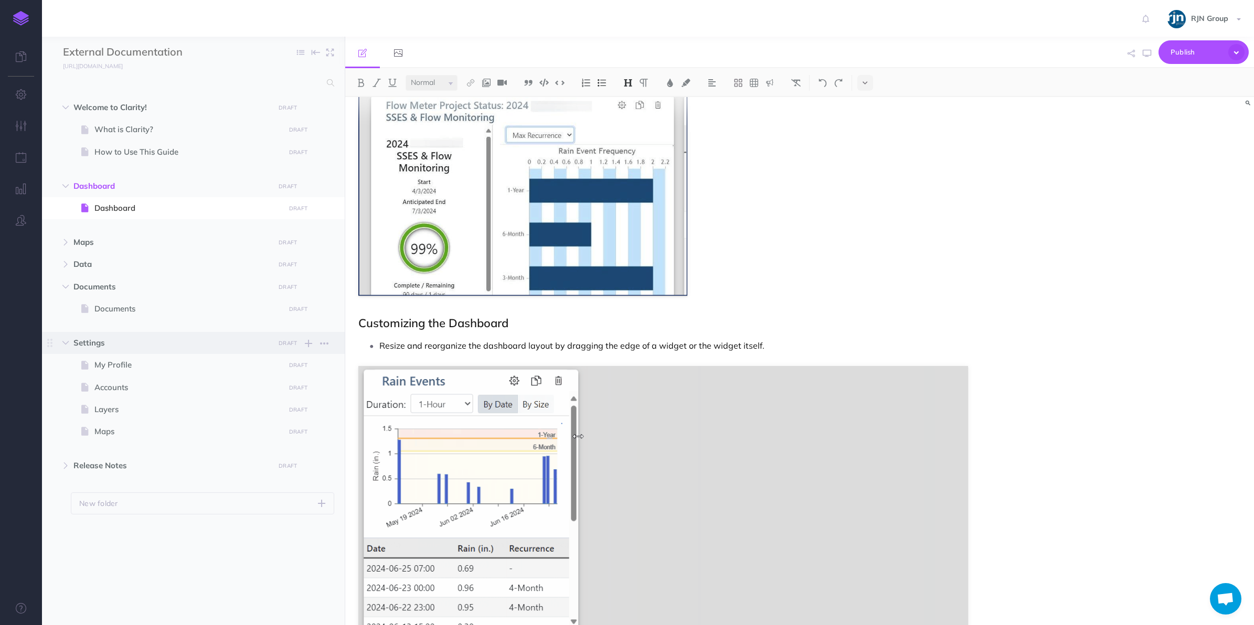
click at [112, 344] on span "Settings" at bounding box center [170, 343] width 195 height 13
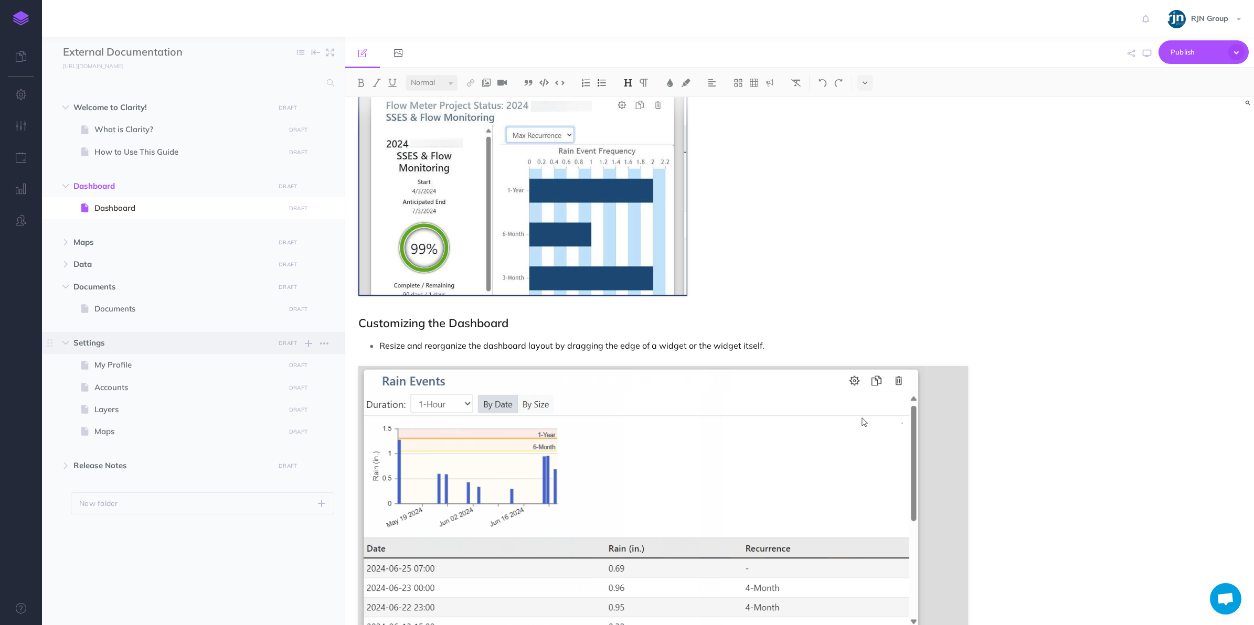
select select "null"
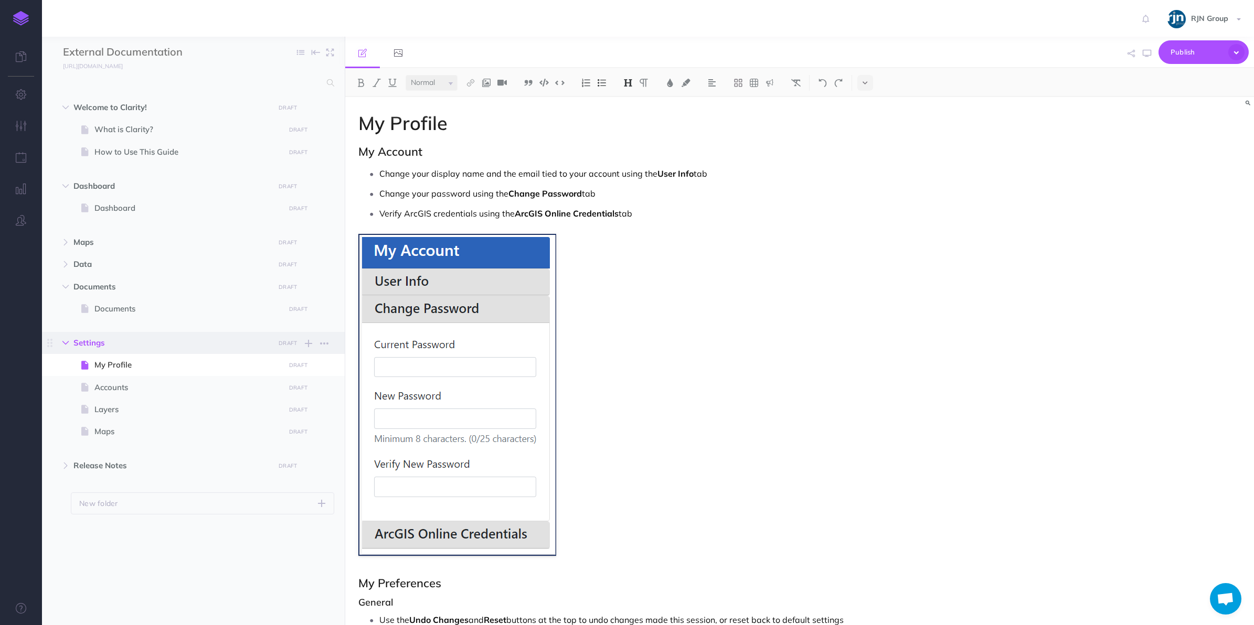
click at [67, 340] on icon "button" at bounding box center [65, 343] width 6 height 6
click at [63, 286] on icon "button" at bounding box center [65, 287] width 6 height 6
click at [69, 191] on button "button" at bounding box center [65, 186] width 19 height 13
click at [114, 130] on span "What is Clarity?" at bounding box center [187, 129] width 187 height 13
select select "null"
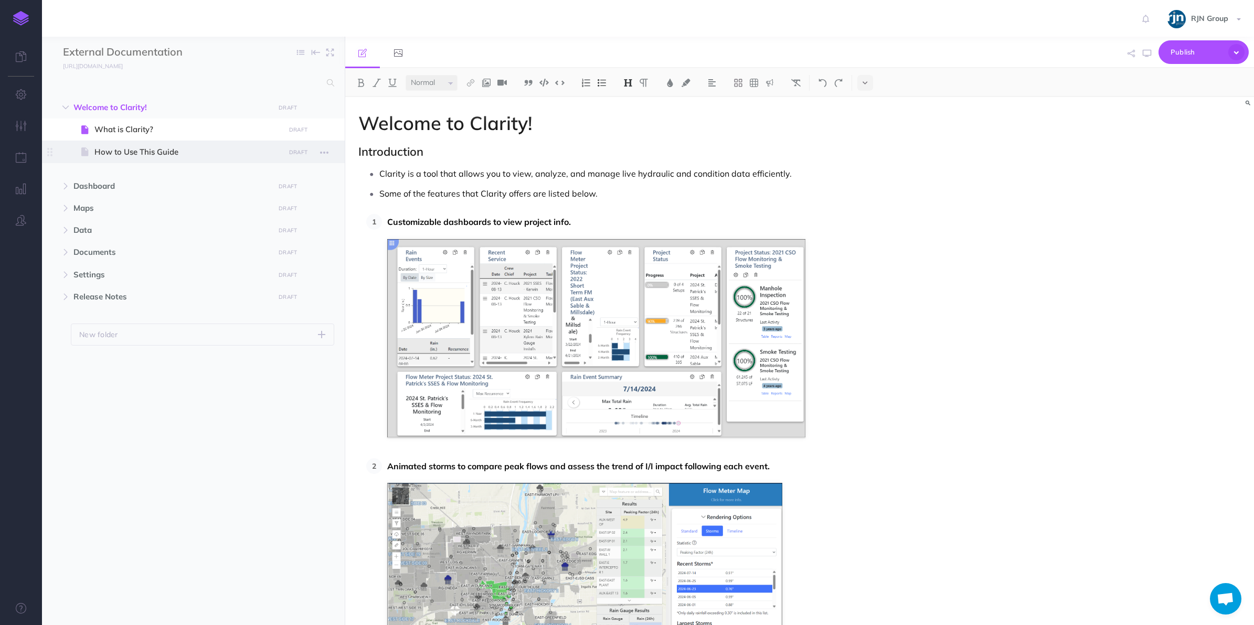
click at [119, 155] on span "How to Use This Guide" at bounding box center [187, 152] width 187 height 13
select select "null"
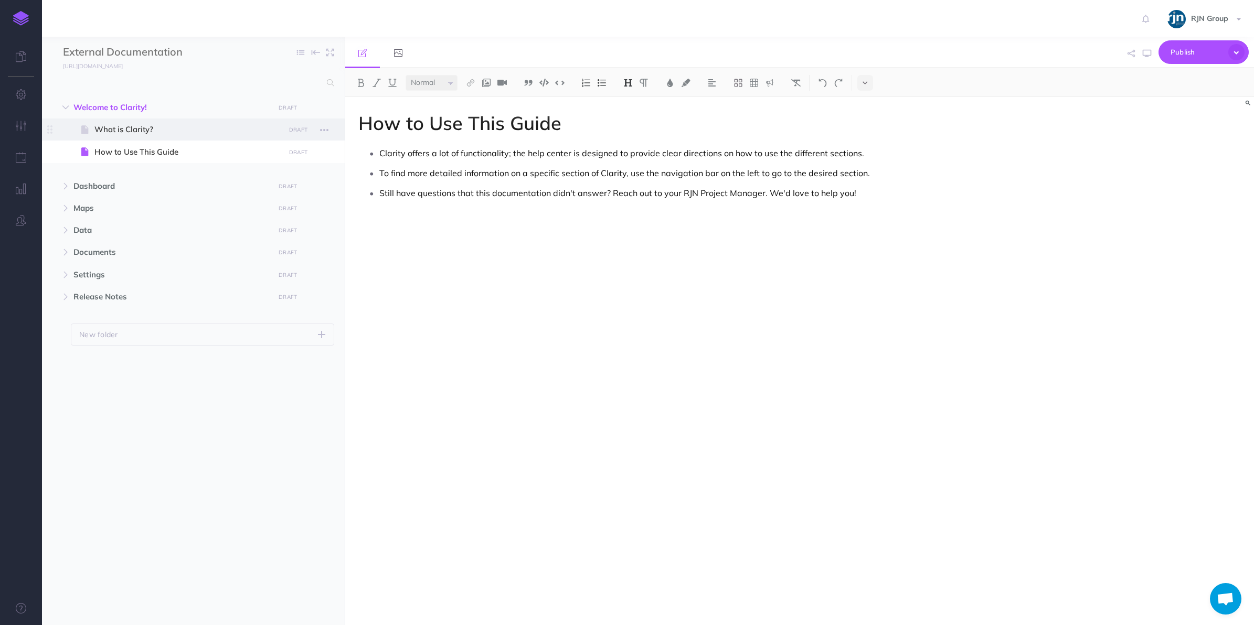
click at [168, 126] on span "What is Clarity?" at bounding box center [187, 129] width 187 height 13
select select "null"
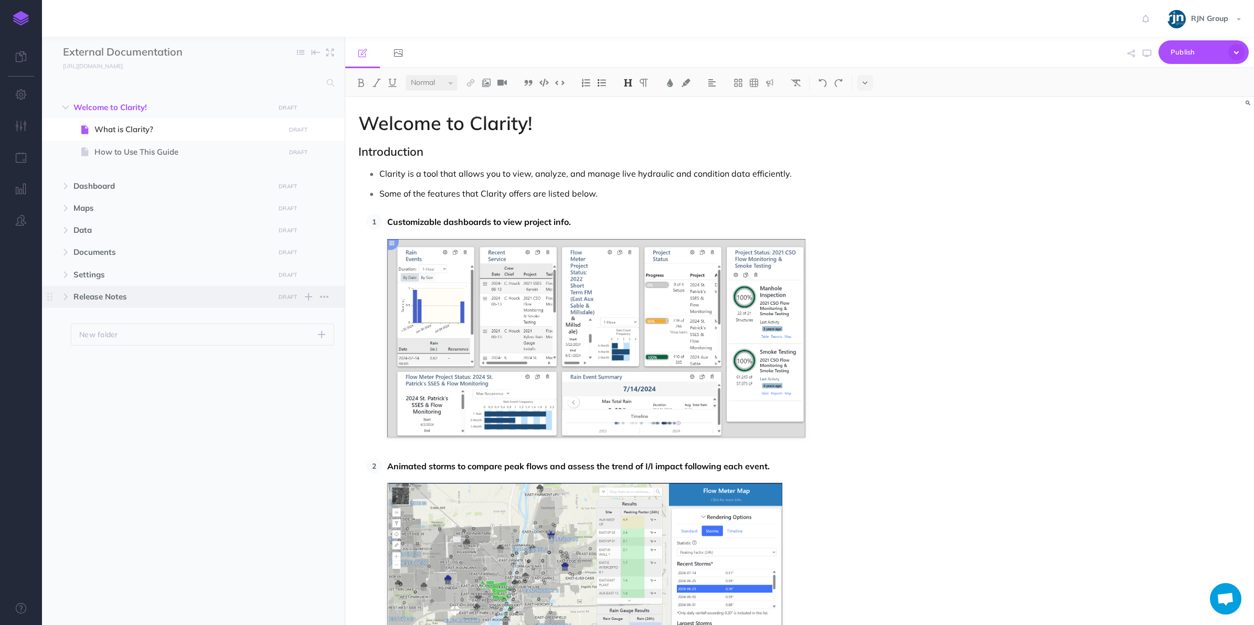
click at [147, 302] on span "Release Notes" at bounding box center [170, 297] width 195 height 13
select select "null"
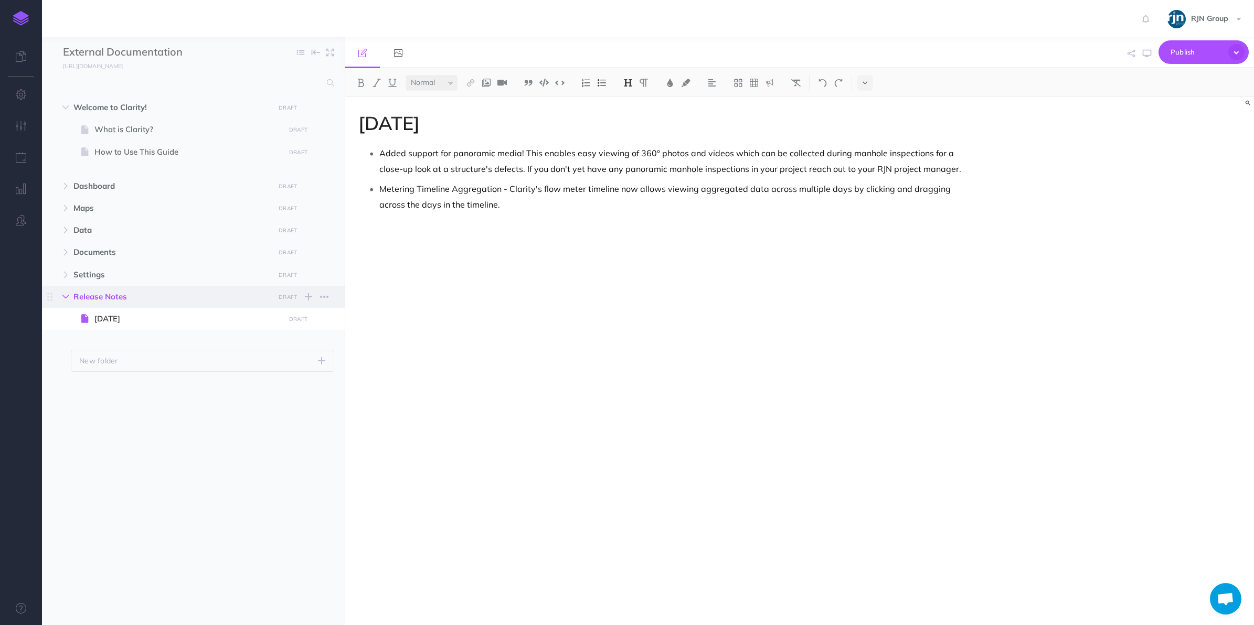
click at [71, 297] on button "button" at bounding box center [65, 297] width 19 height 13
drag, startPoint x: 69, startPoint y: 274, endPoint x: 323, endPoint y: 216, distance: 260.4
click at [323, 216] on span "Maps DRAFT Publish these changes Nevermind Publish New folder Add a new folder …" at bounding box center [204, 208] width 263 height 22
select select "null"
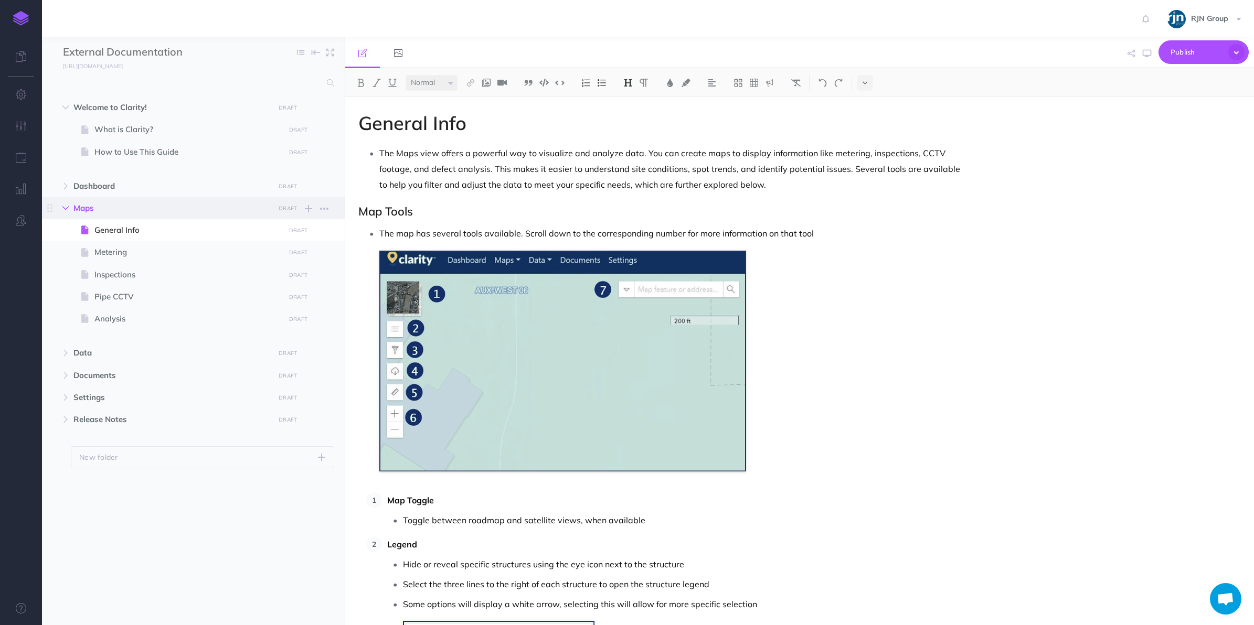
click at [71, 208] on button "button" at bounding box center [65, 208] width 19 height 13
click at [307, 270] on icon "button" at bounding box center [308, 275] width 7 height 13
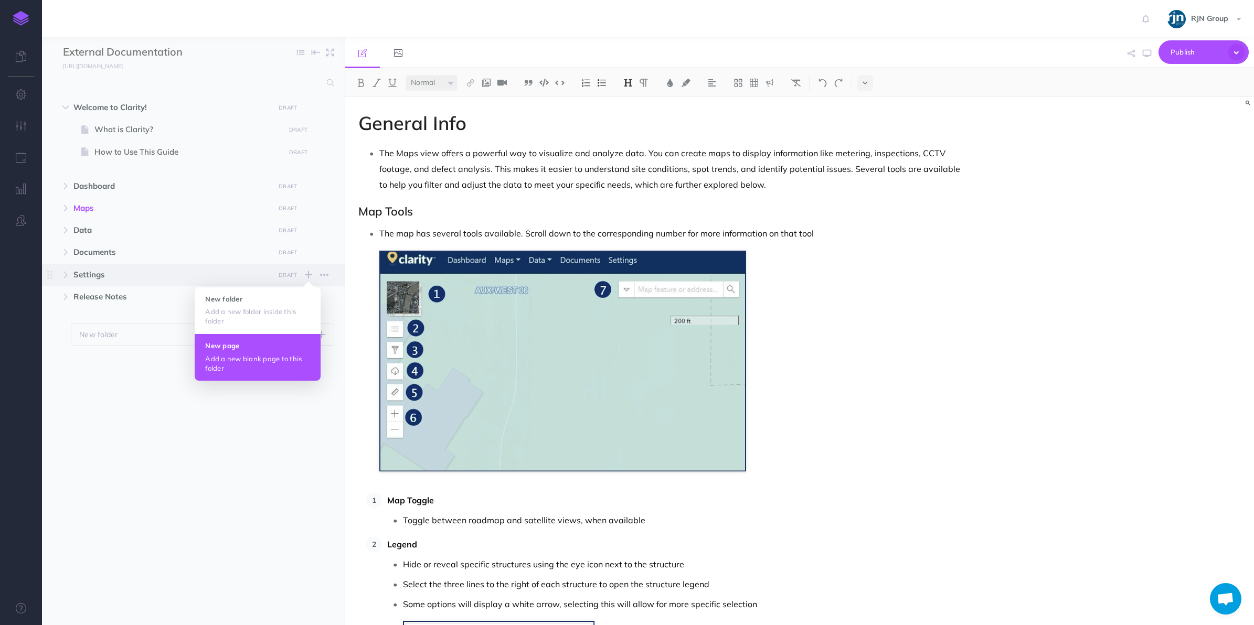
click at [248, 352] on button "New page Add a new blank page to this folder" at bounding box center [258, 357] width 126 height 47
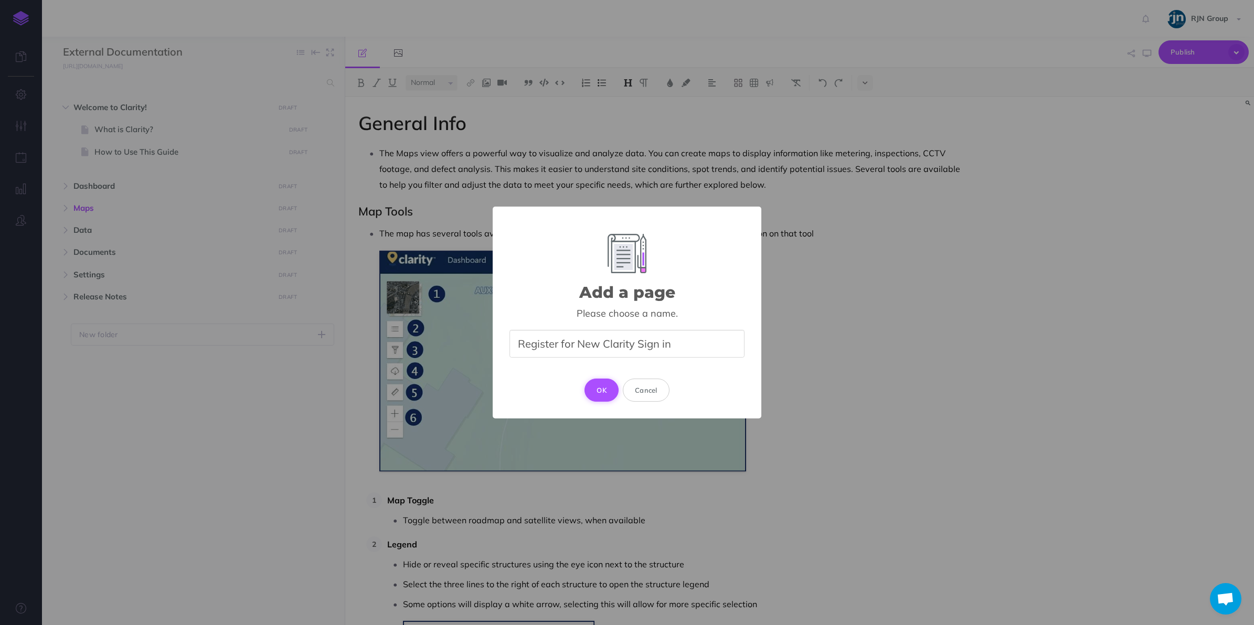
type input "Register for New Clarity Sign in"
click at [609, 387] on button "OK" at bounding box center [601, 390] width 34 height 23
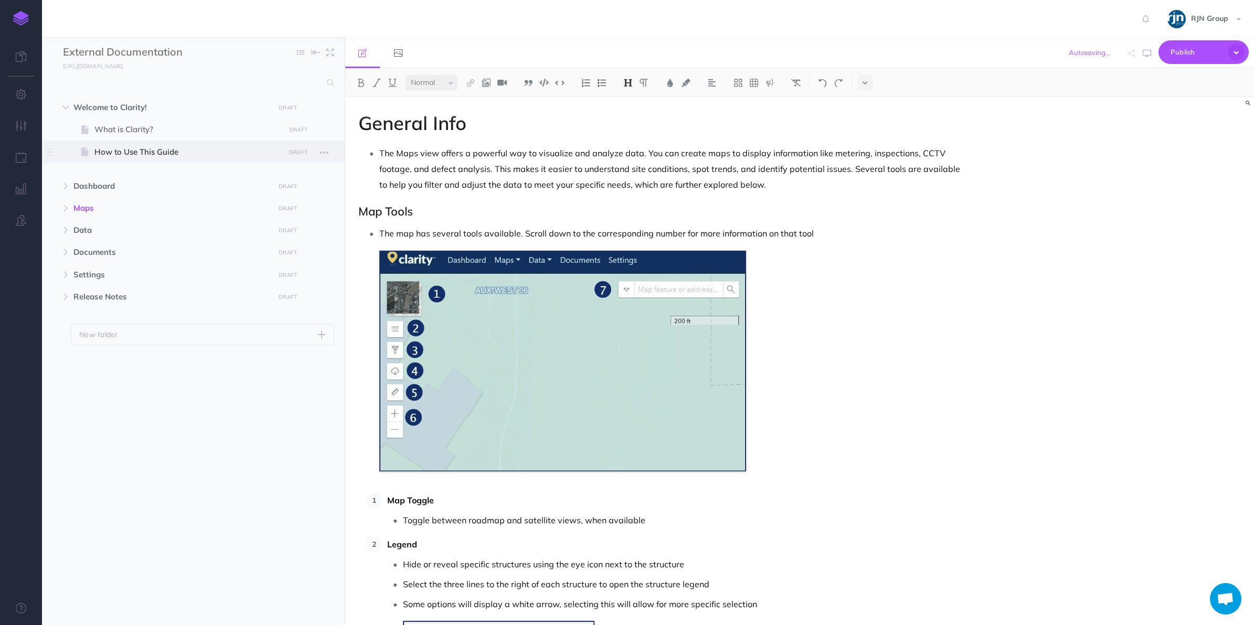
select select "null"
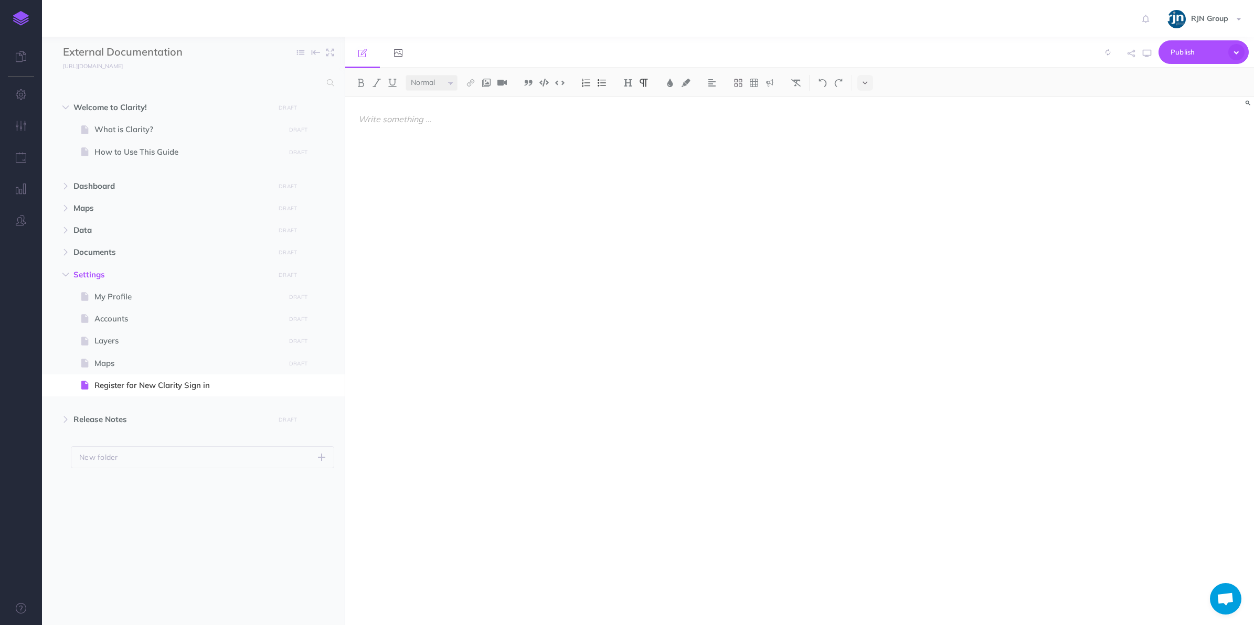
click at [447, 143] on div at bounding box center [663, 356] width 636 height 518
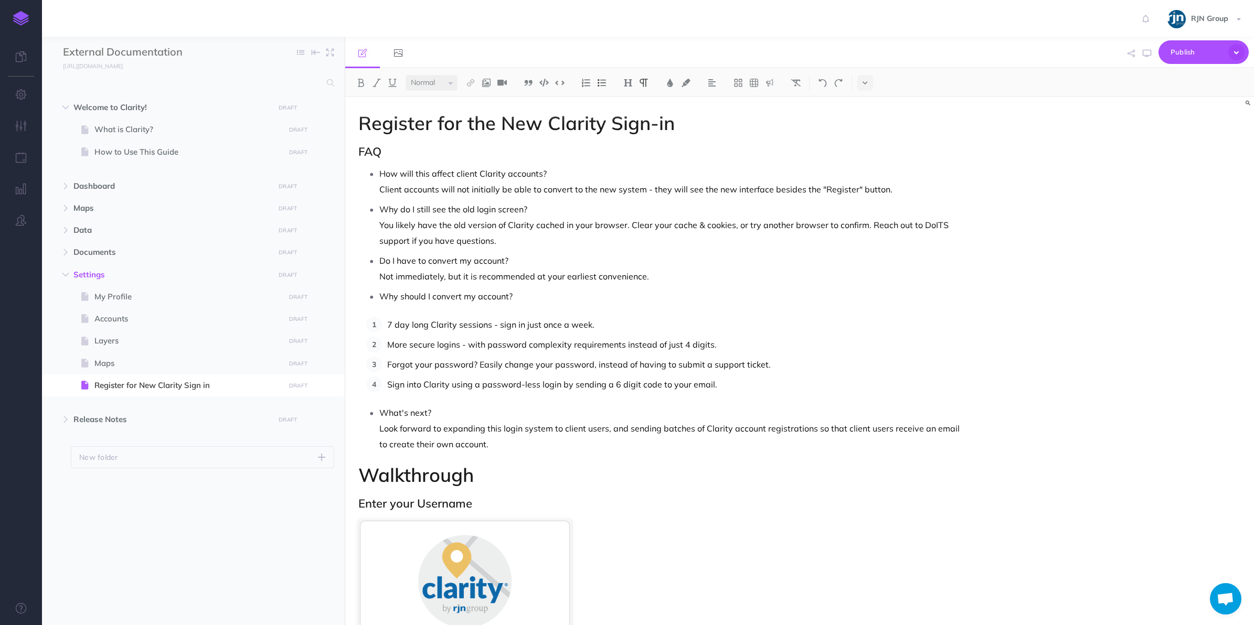
scroll to position [252, 0]
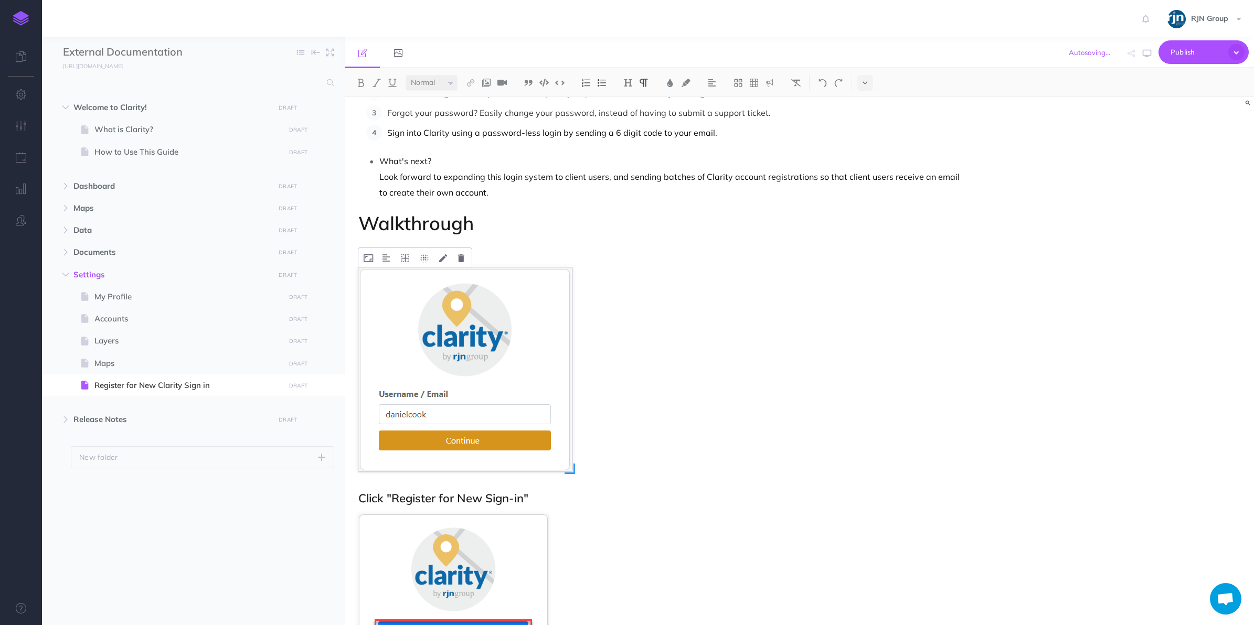
click at [492, 400] on img at bounding box center [464, 369] width 213 height 204
click at [441, 252] on button at bounding box center [443, 257] width 18 height 19
drag, startPoint x: 504, startPoint y: 373, endPoint x: 702, endPoint y: 433, distance: 207.2
click at [702, 433] on figure "Title Caption (alt) Cancel Save" at bounding box center [663, 369] width 610 height 205
click at [476, 380] on img at bounding box center [464, 369] width 213 height 204
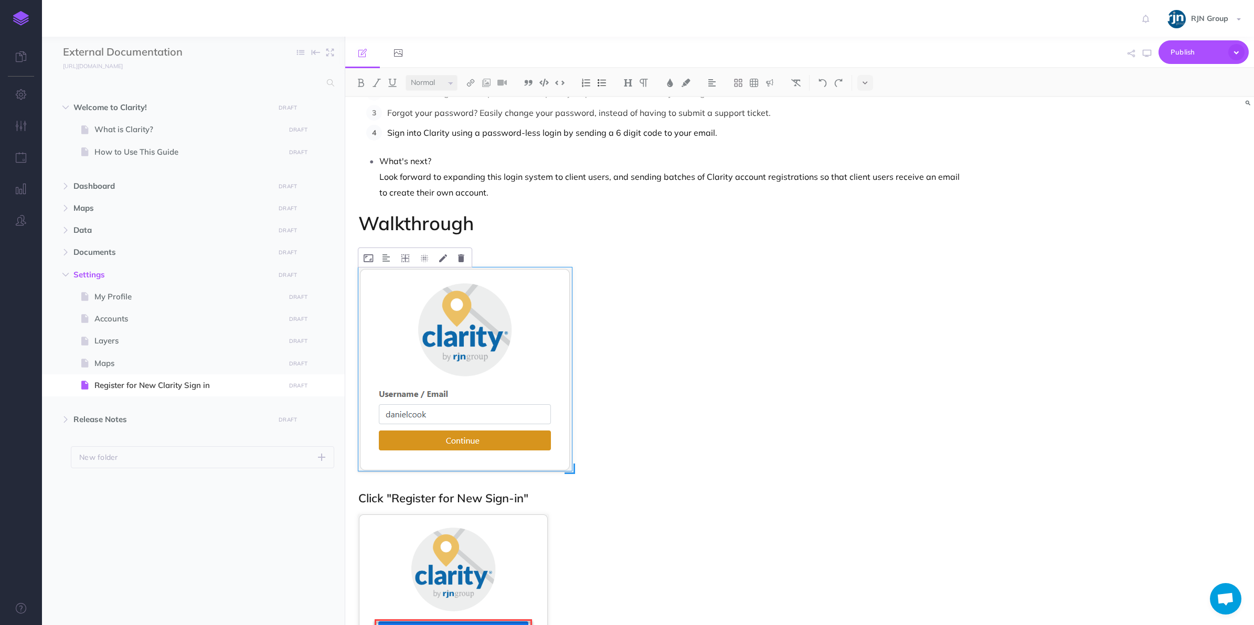
click at [489, 400] on img at bounding box center [464, 369] width 213 height 204
click at [457, 260] on button at bounding box center [461, 257] width 17 height 19
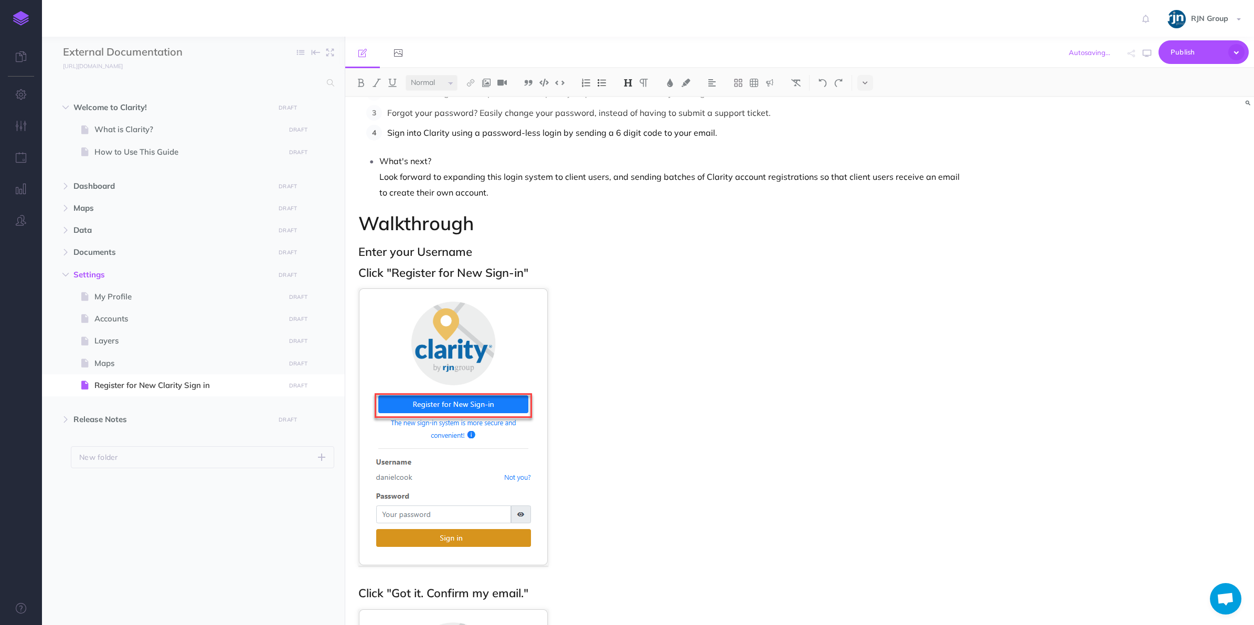
click at [529, 252] on h2 "Enter your Username" at bounding box center [663, 251] width 610 height 13
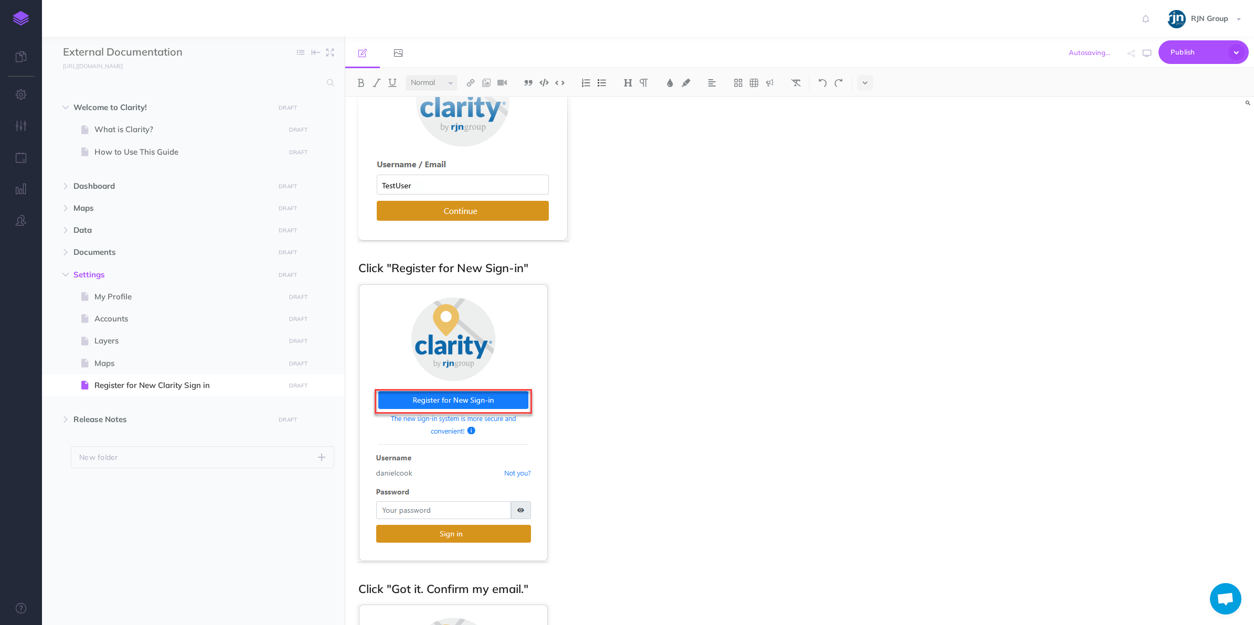
scroll to position [525, 0]
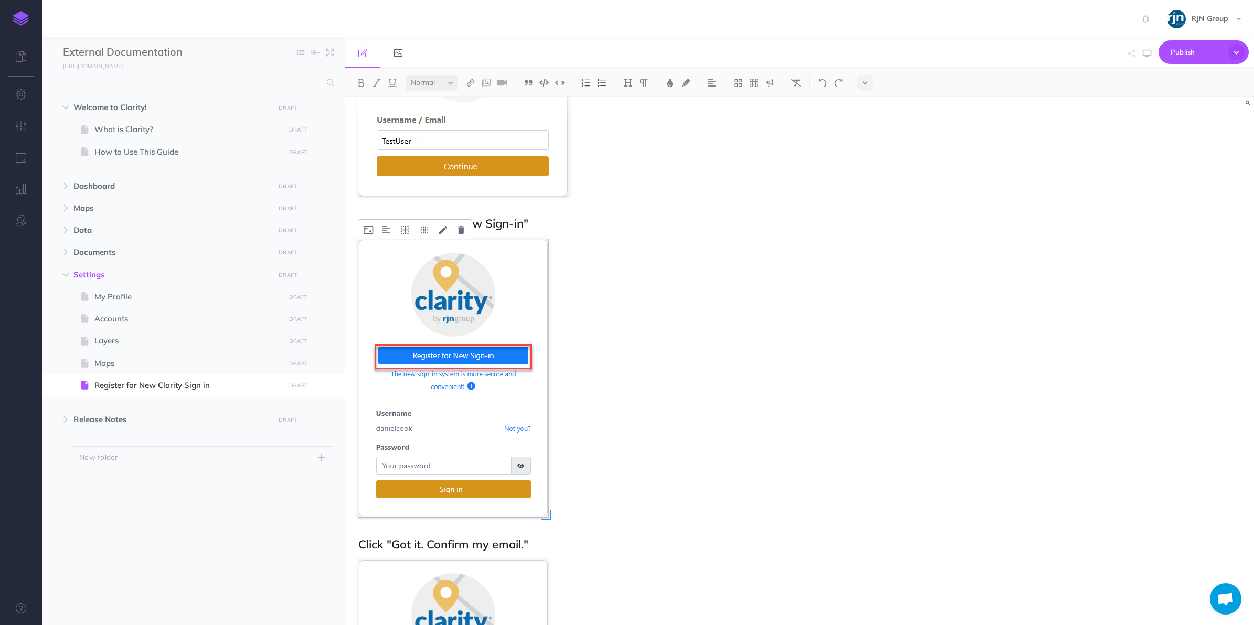
click at [485, 420] on img at bounding box center [453, 378] width 190 height 278
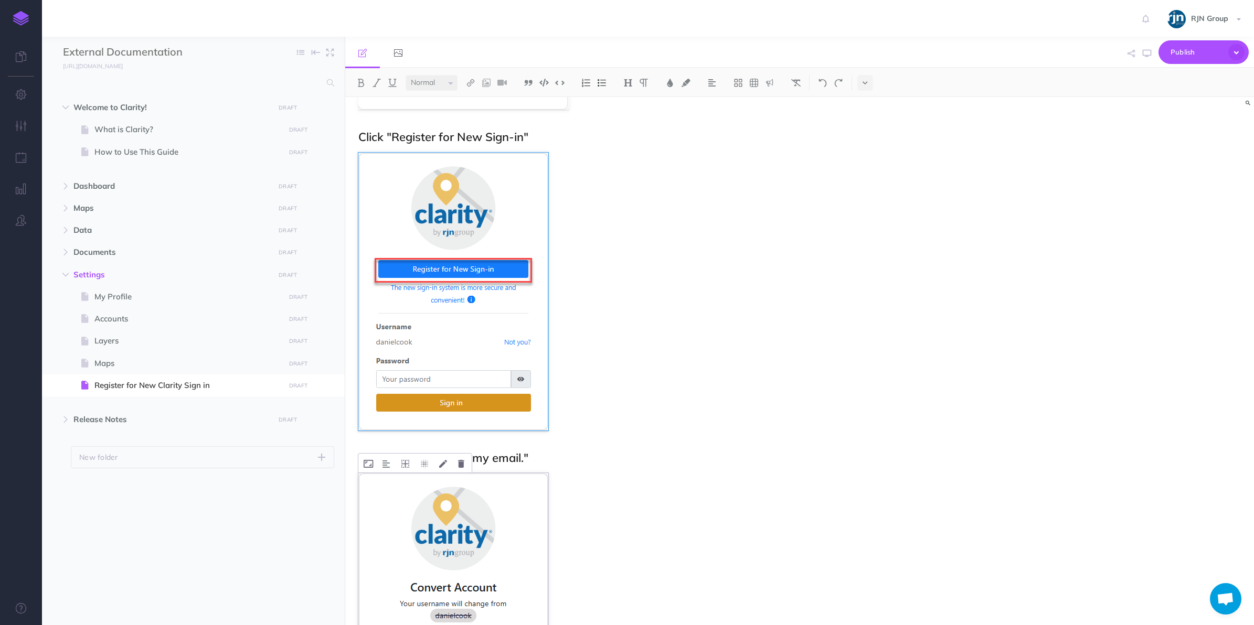
scroll to position [611, 0]
click at [458, 321] on img at bounding box center [453, 292] width 190 height 278
click at [1197, 315] on div "Register for the New Clarity Sign-in FAQ How will this affect client Clarity ac…" at bounding box center [799, 361] width 909 height 528
click at [430, 354] on img at bounding box center [453, 292] width 190 height 278
click at [464, 140] on button at bounding box center [461, 143] width 17 height 19
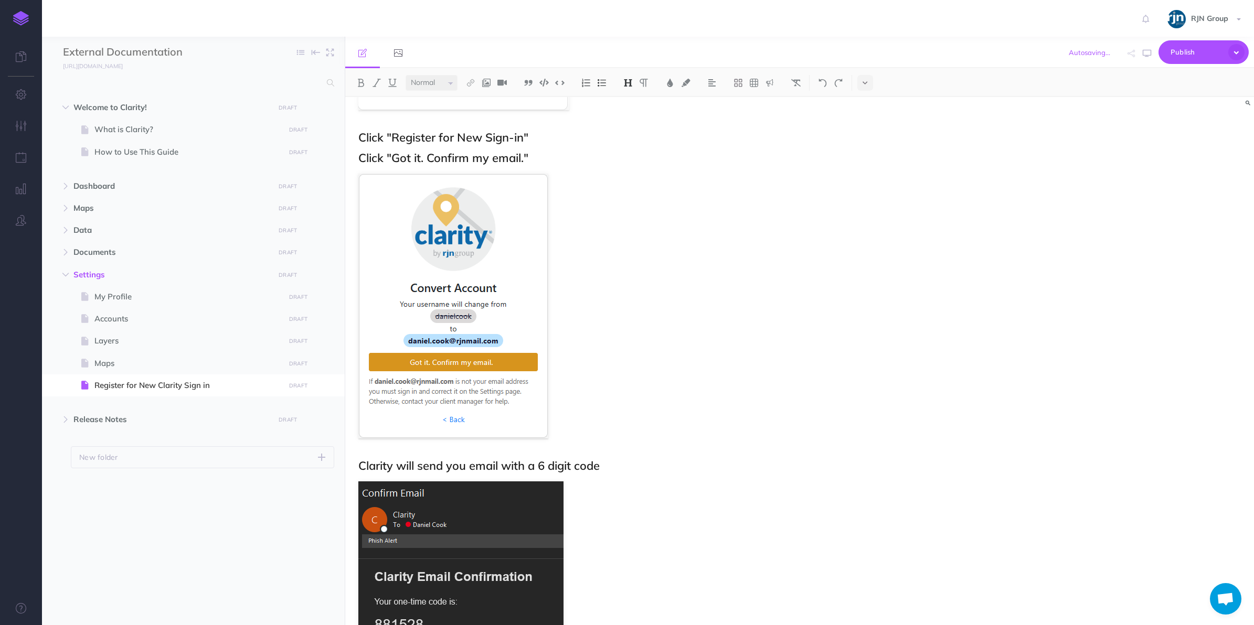
click at [560, 139] on h2 "Click "Register for New Sign-in"" at bounding box center [663, 137] width 610 height 13
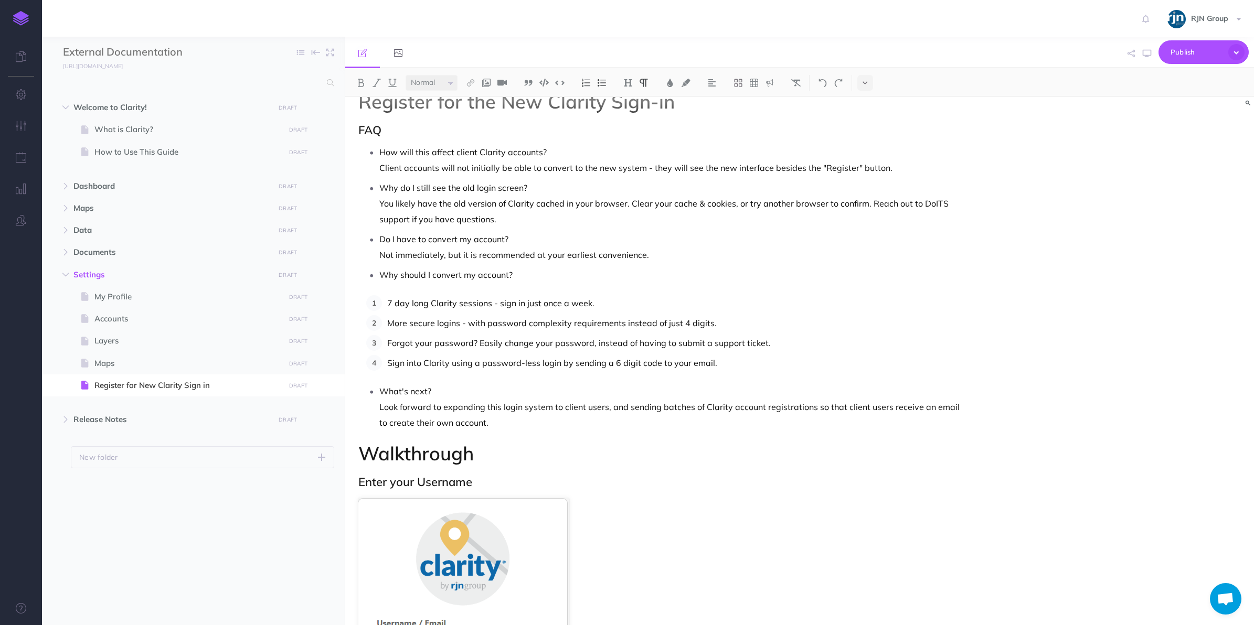
scroll to position [0, 0]
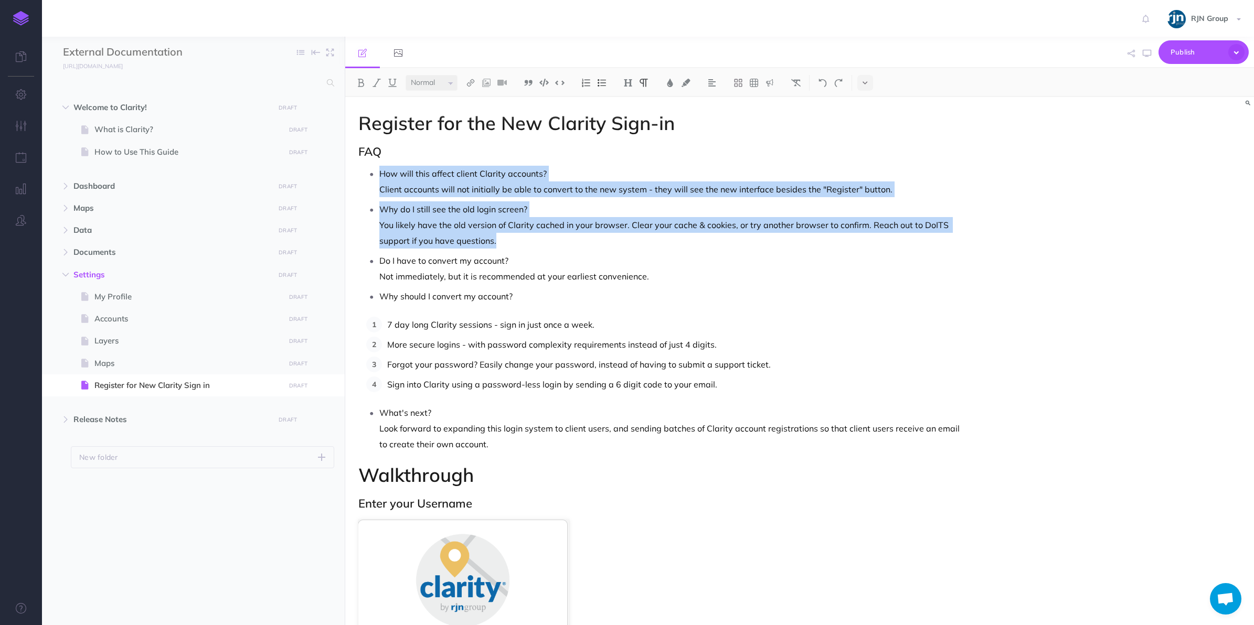
drag, startPoint x: 509, startPoint y: 244, endPoint x: 358, endPoint y: 178, distance: 164.7
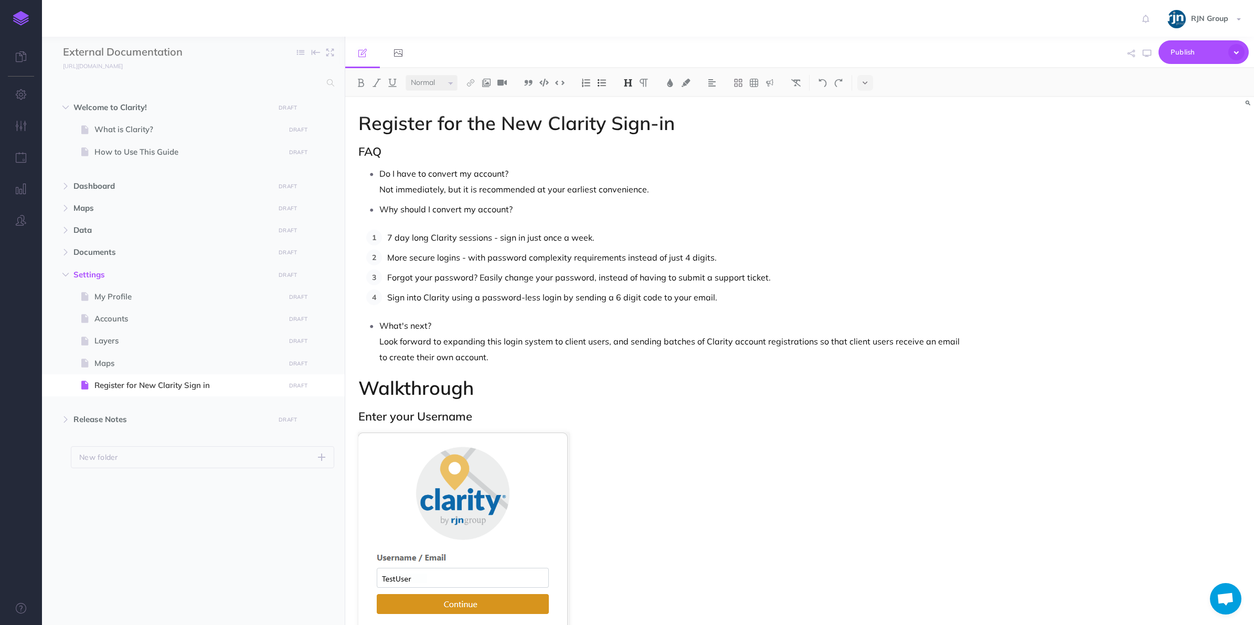
click at [689, 277] on p "Forgot your password? Easily change your password, instead of having to submit …" at bounding box center [677, 278] width 581 height 16
click at [623, 285] on p "Forgot your password? Easily change your password, instead of having to submit …" at bounding box center [677, 278] width 581 height 16
click at [657, 279] on p "Forgot your password? Easily change your password, instead of having to submit …" at bounding box center [677, 278] width 581 height 16
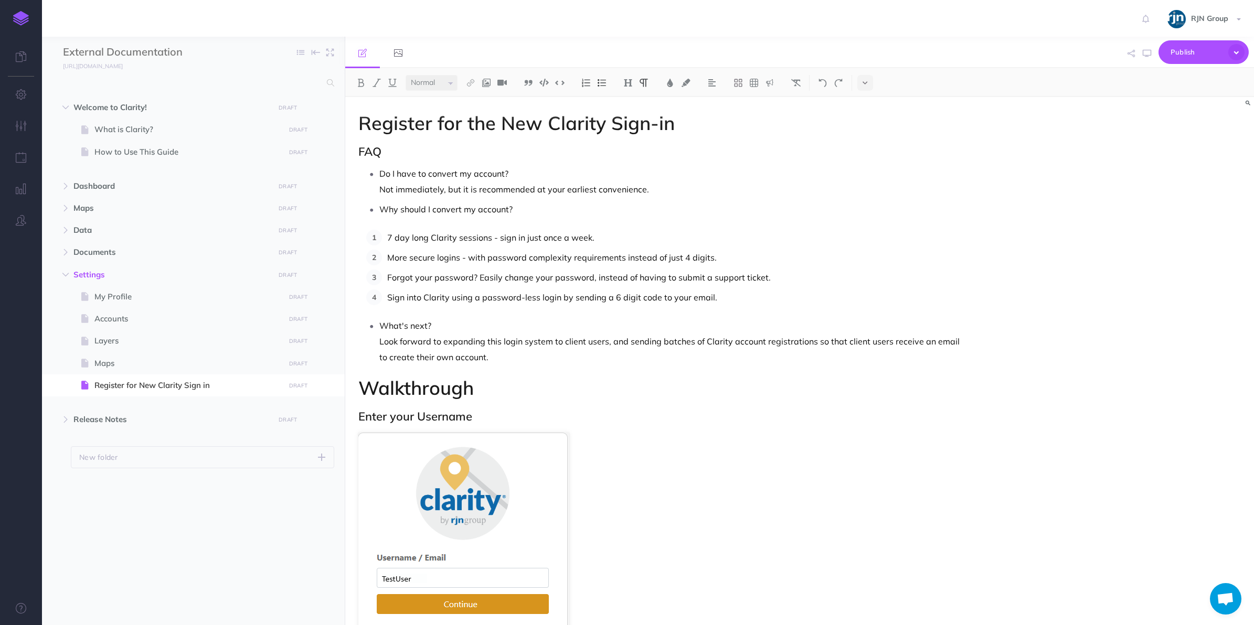
click at [637, 278] on p "Forgot your password? Easily change your password, instead of having to submit …" at bounding box center [677, 278] width 581 height 16
click at [480, 281] on p "Forgot your password? Easily change your password, instead of having to submit …" at bounding box center [677, 278] width 581 height 16
drag, startPoint x: 480, startPoint y: 281, endPoint x: 388, endPoint y: 283, distance: 91.8
click at [388, 283] on p "Forgot your password? Easily change your password, instead of having to submit …" at bounding box center [677, 278] width 581 height 16
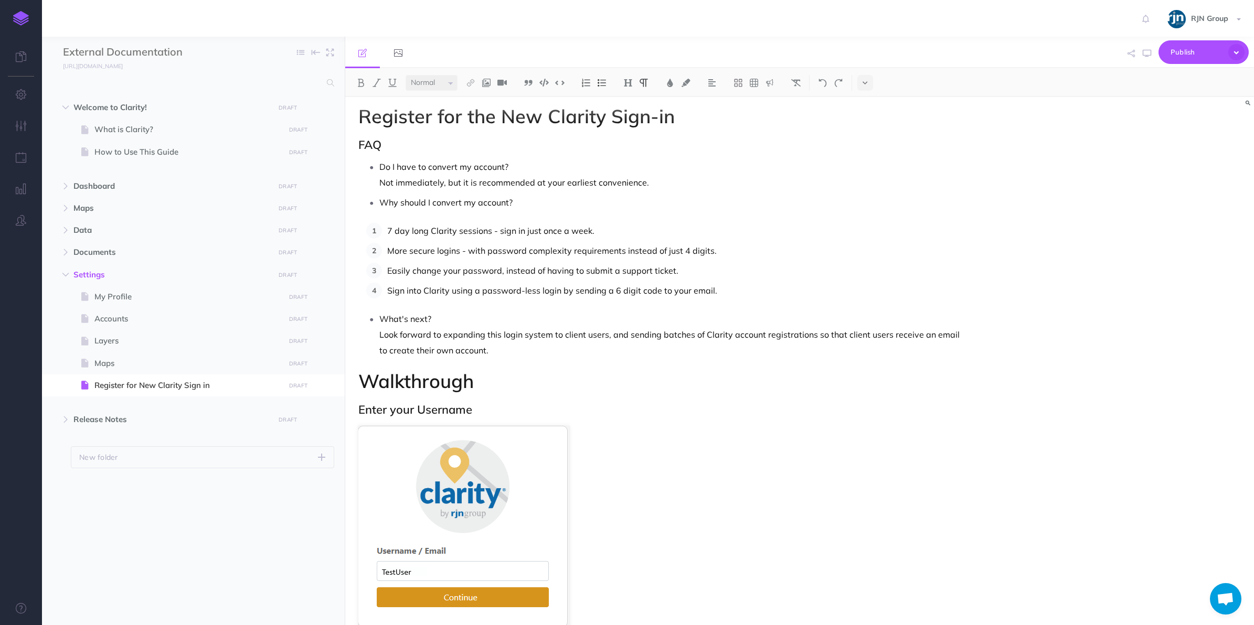
scroll to position [6, 0]
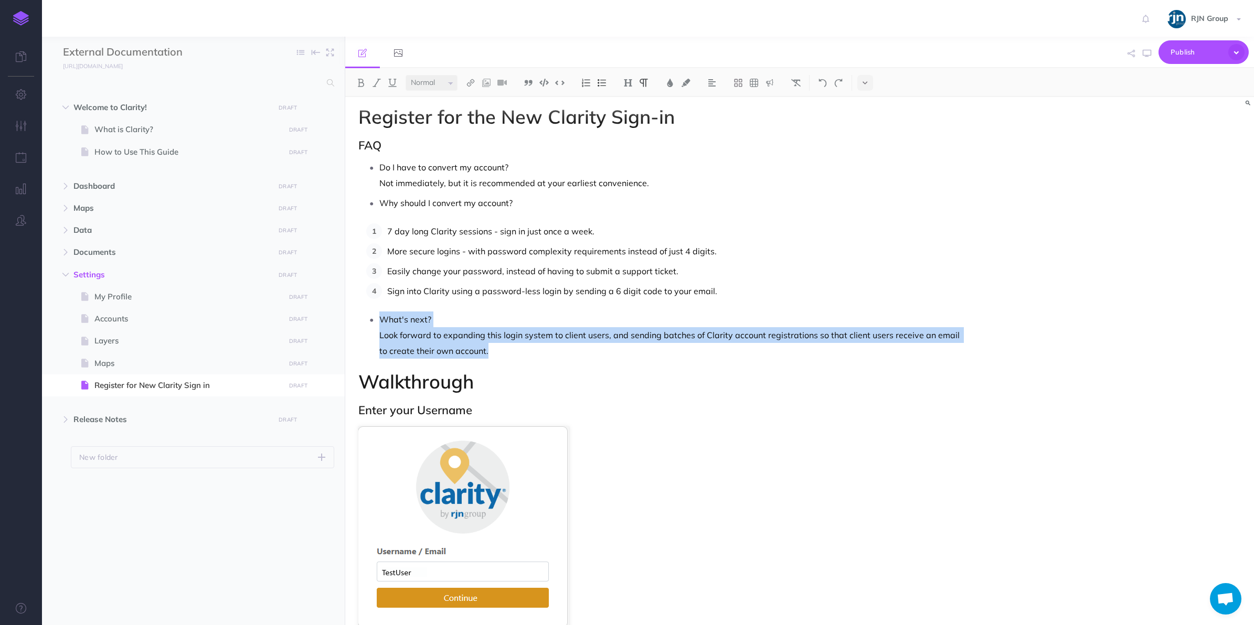
drag, startPoint x: 539, startPoint y: 347, endPoint x: 366, endPoint y: 326, distance: 173.8
click at [379, 326] on li "What's next? Look forward to expanding this login system to client users, and s…" at bounding box center [673, 335] width 589 height 47
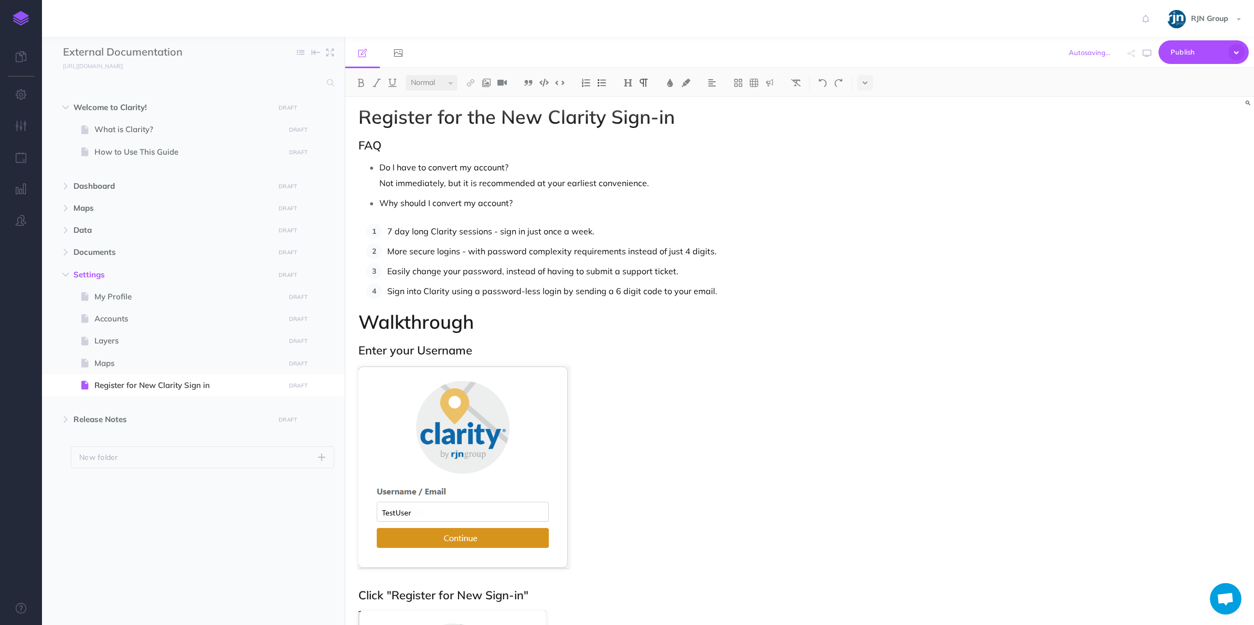
click at [670, 289] on p "Sign into Clarity using a password-less login by sending a 6 digit code to your…" at bounding box center [677, 291] width 581 height 16
click at [658, 274] on p "Easily change your password, instead of having to submit a support ticket." at bounding box center [677, 271] width 581 height 16
drag, startPoint x: 710, startPoint y: 248, endPoint x: 624, endPoint y: 244, distance: 85.6
click at [624, 244] on p "More secure logins - with password complexity requirements instead of just 4 di…" at bounding box center [677, 251] width 581 height 16
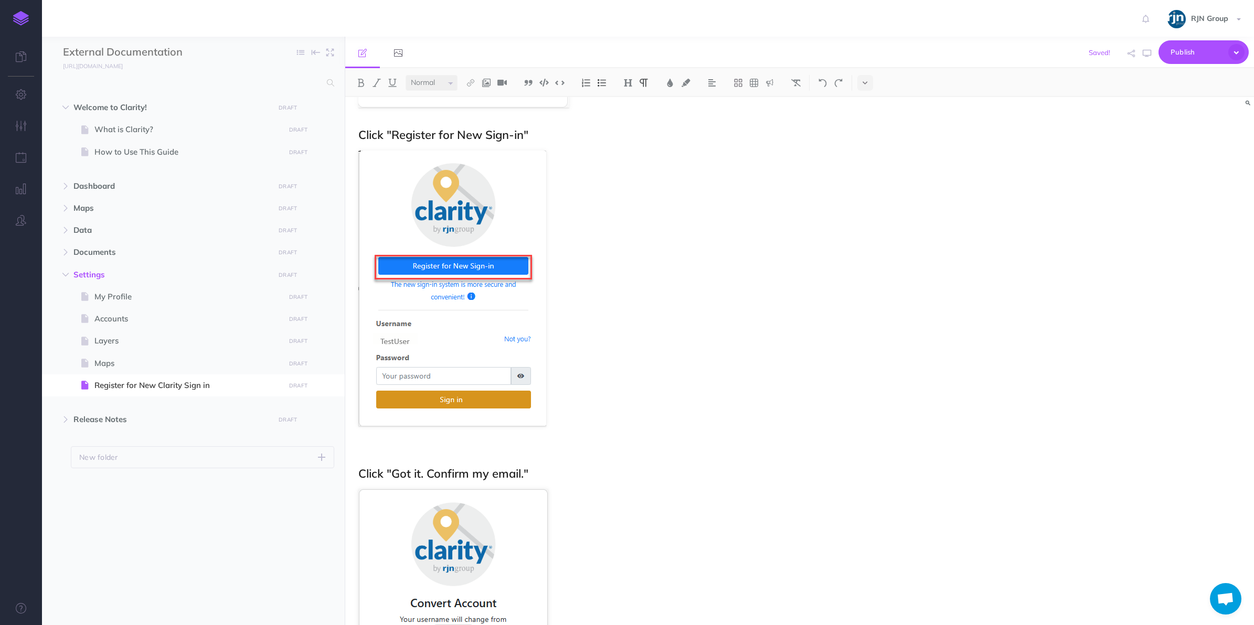
scroll to position [515, 0]
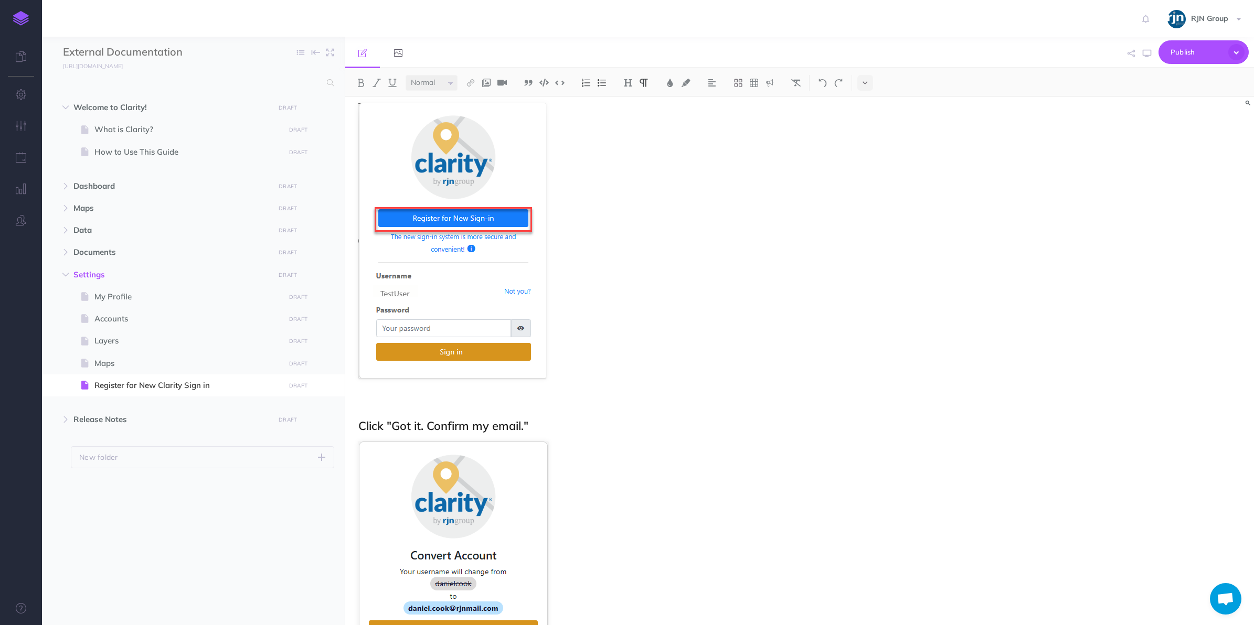
click at [468, 404] on p at bounding box center [663, 405] width 610 height 13
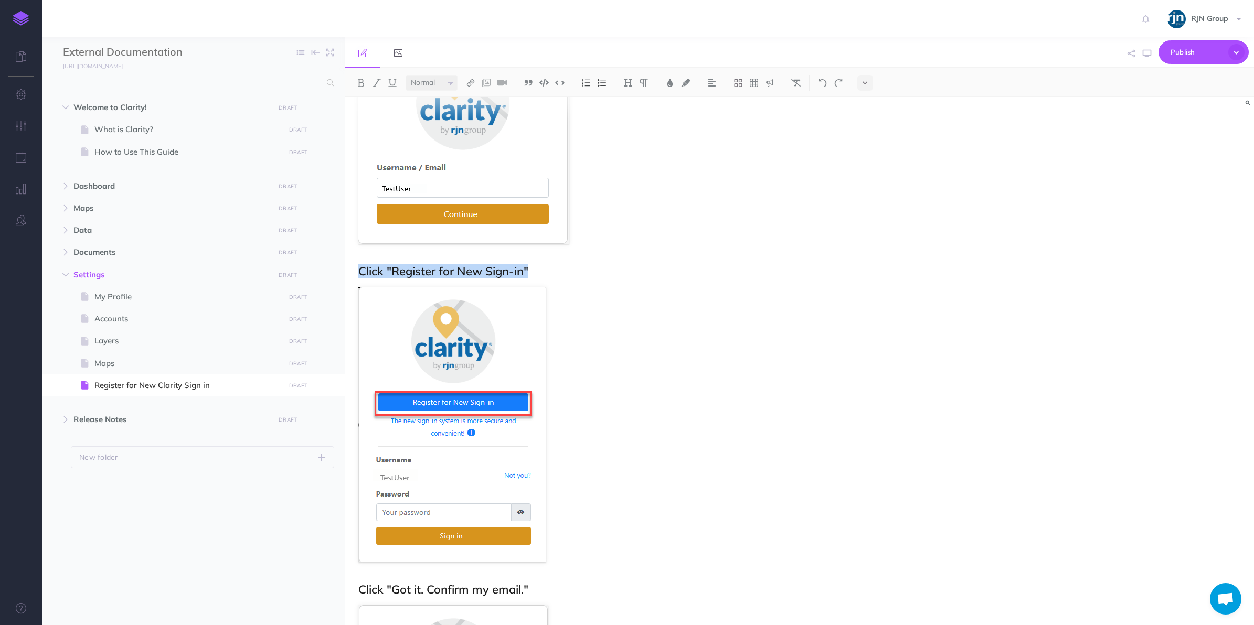
scroll to position [328, 0]
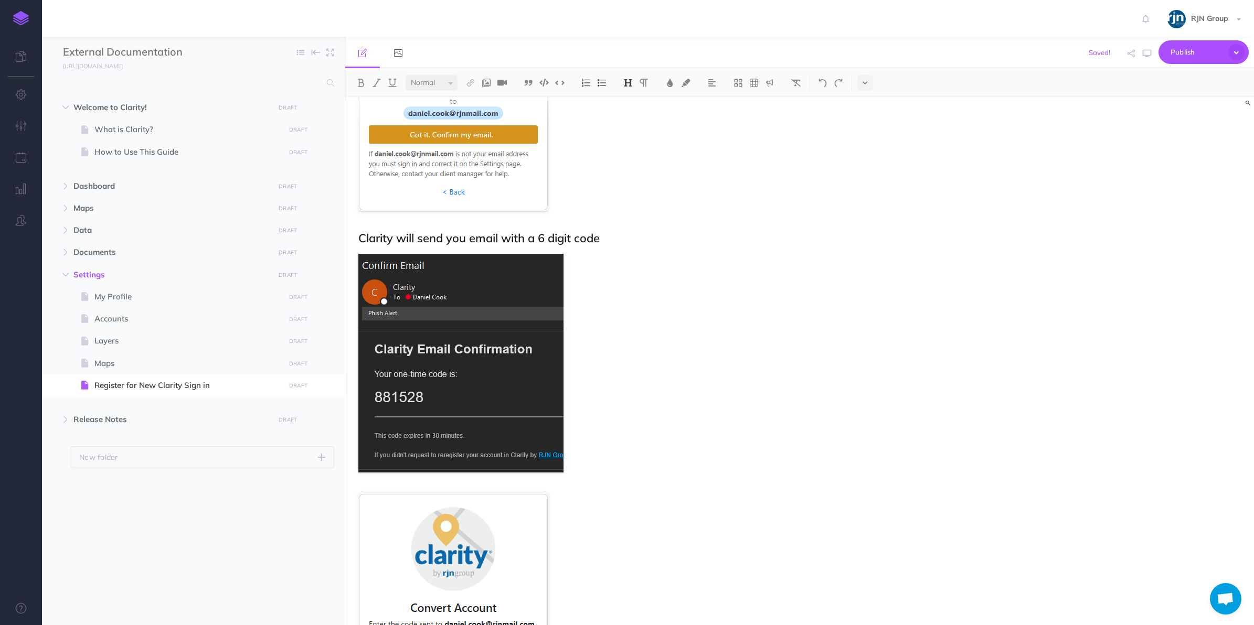
scroll to position [990, 0]
click at [476, 355] on img at bounding box center [460, 362] width 205 height 219
click at [662, 310] on figure at bounding box center [663, 362] width 610 height 219
click at [622, 295] on figure at bounding box center [663, 362] width 610 height 219
click at [447, 334] on img at bounding box center [460, 362] width 205 height 219
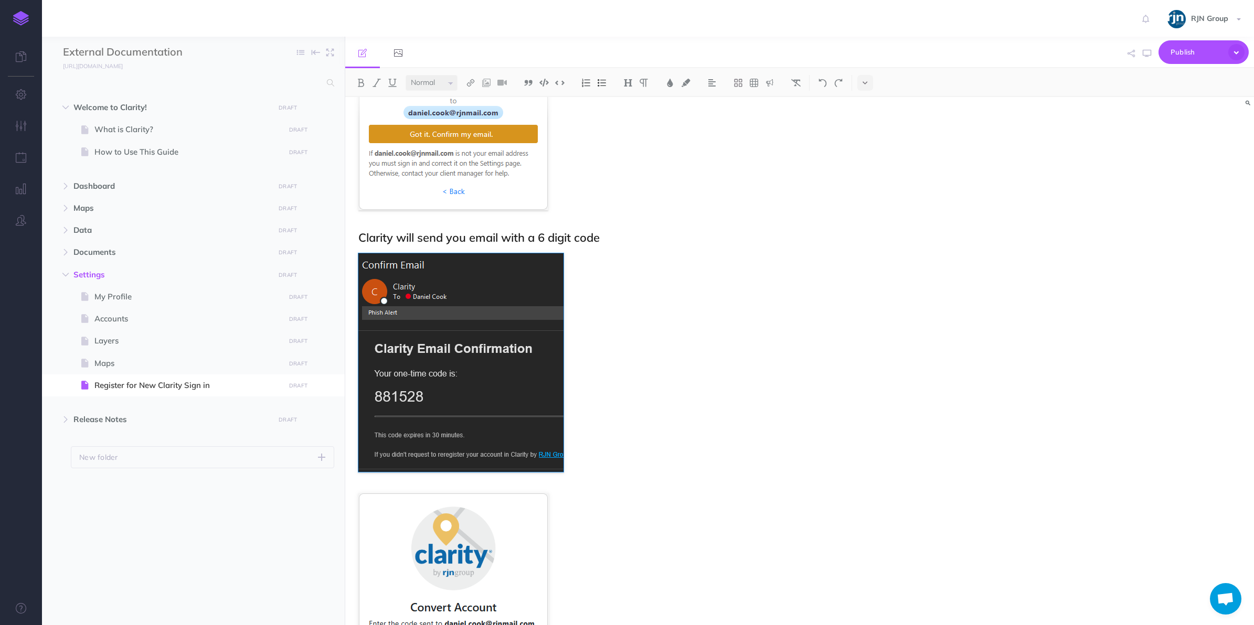
click at [1205, 326] on div "Register for the New Clarity Sign-in FAQ Do I have to convert my account? Not i…" at bounding box center [799, 361] width 909 height 528
click at [486, 345] on img at bounding box center [460, 362] width 205 height 219
click at [458, 245] on icon at bounding box center [461, 244] width 6 height 8
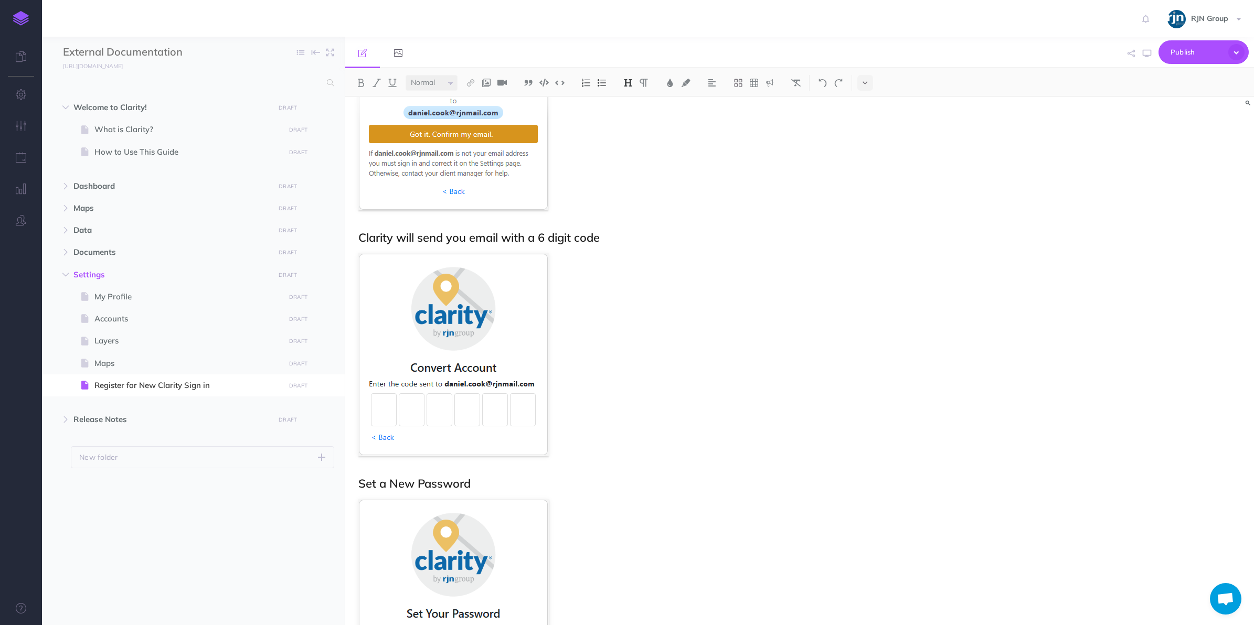
click at [619, 240] on h2 "Clarity will send you email with a 6 digit code" at bounding box center [663, 237] width 610 height 13
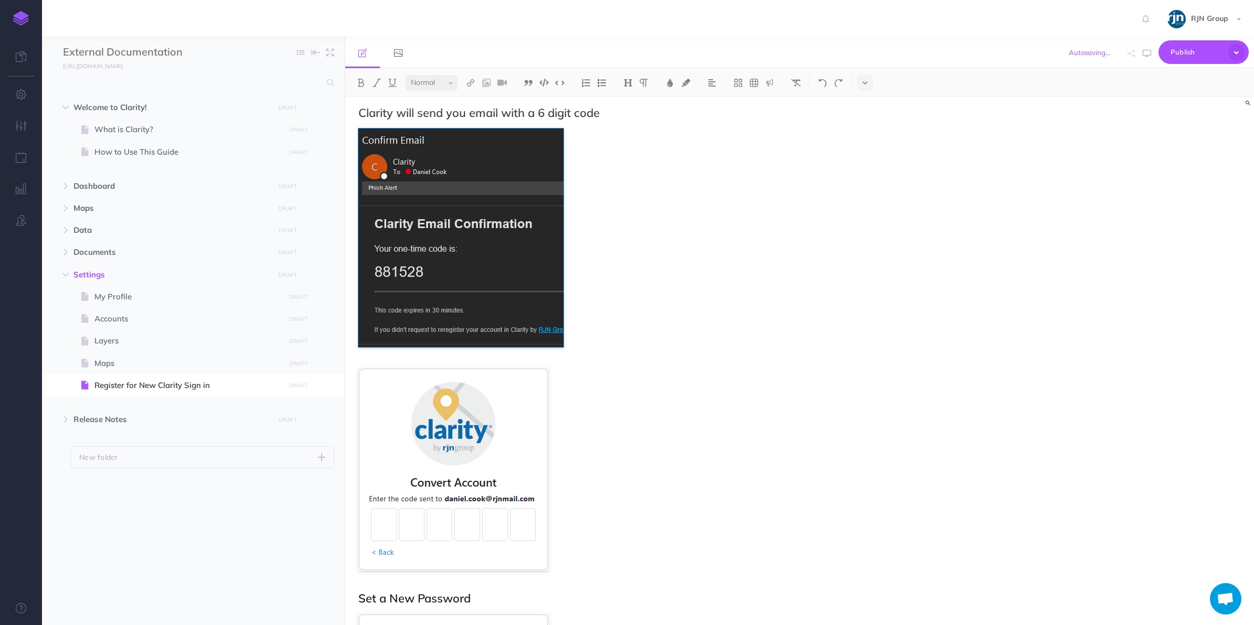
scroll to position [1113, 0]
click at [539, 239] on img at bounding box center [460, 239] width 205 height 219
click at [464, 119] on button at bounding box center [461, 119] width 17 height 19
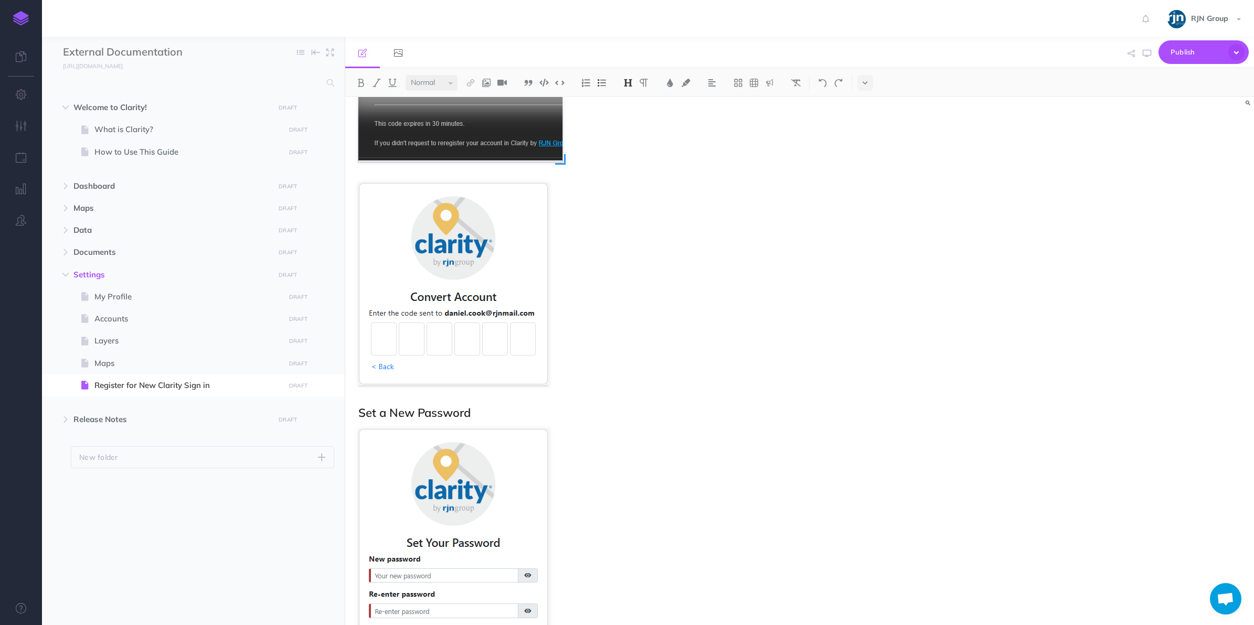
scroll to position [1210, 0]
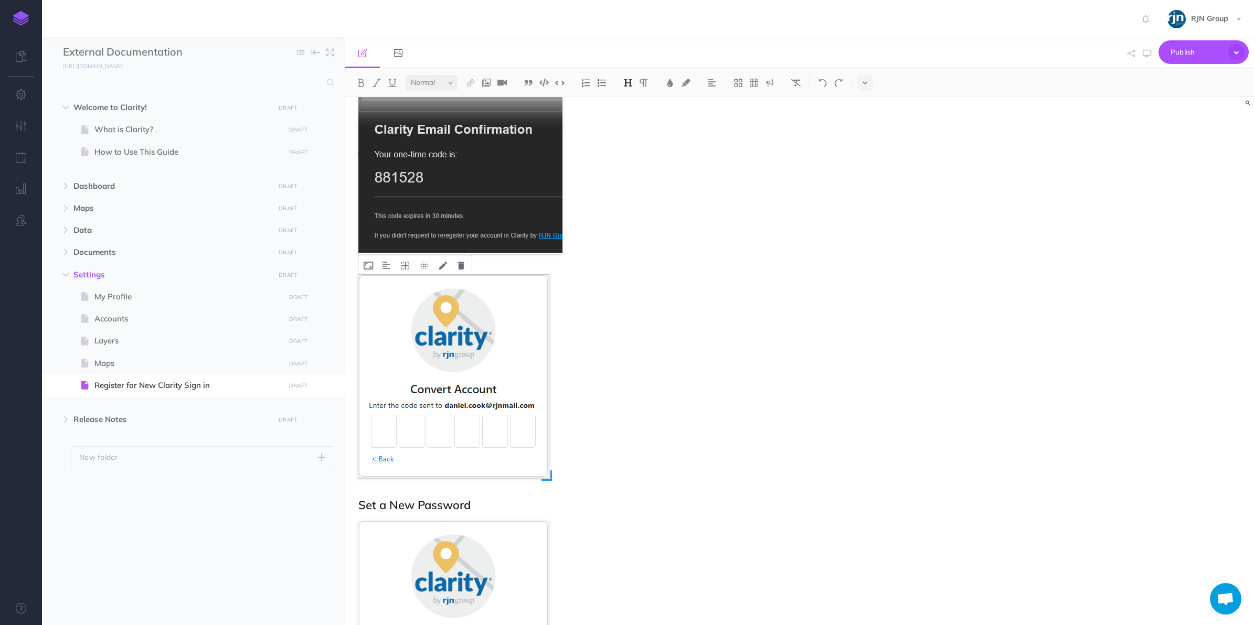
click at [468, 399] on img at bounding box center [453, 376] width 190 height 203
click at [475, 365] on img at bounding box center [453, 376] width 190 height 203
click at [1214, 262] on div "Register for the New Clarity Sign-in FAQ Do I have to convert my account? Not i…" at bounding box center [799, 361] width 909 height 528
click at [460, 269] on icon at bounding box center [461, 266] width 6 height 8
click at [662, 400] on figure at bounding box center [663, 375] width 610 height 201
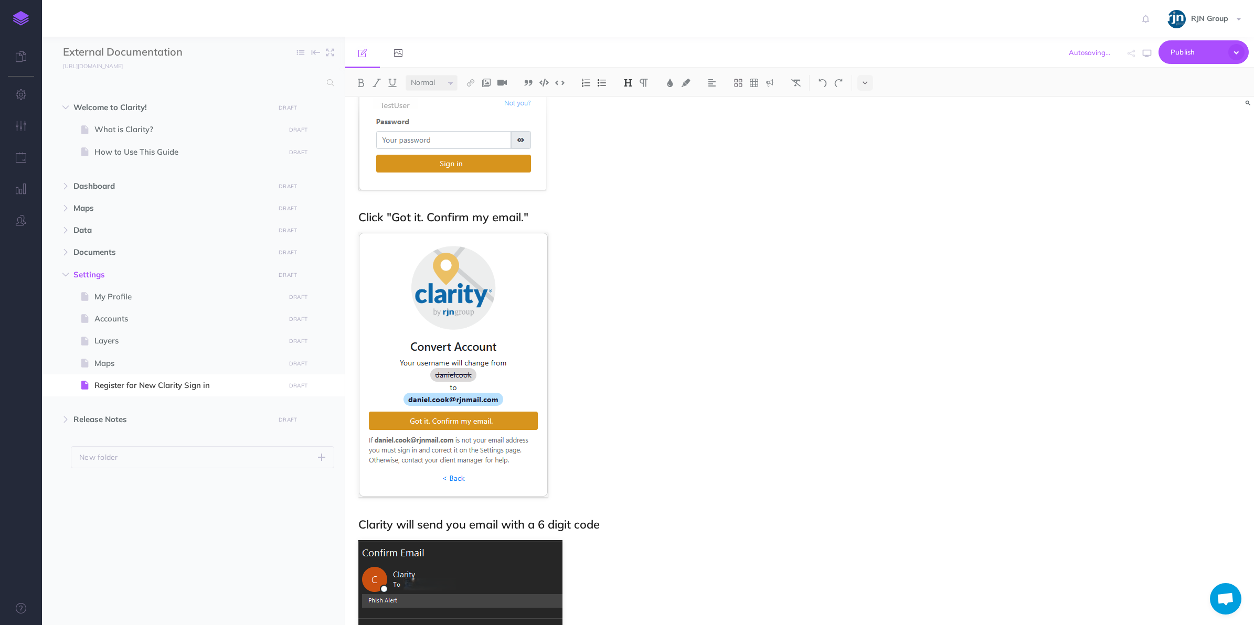
scroll to position [703, 0]
click at [462, 382] on img at bounding box center [453, 364] width 190 height 265
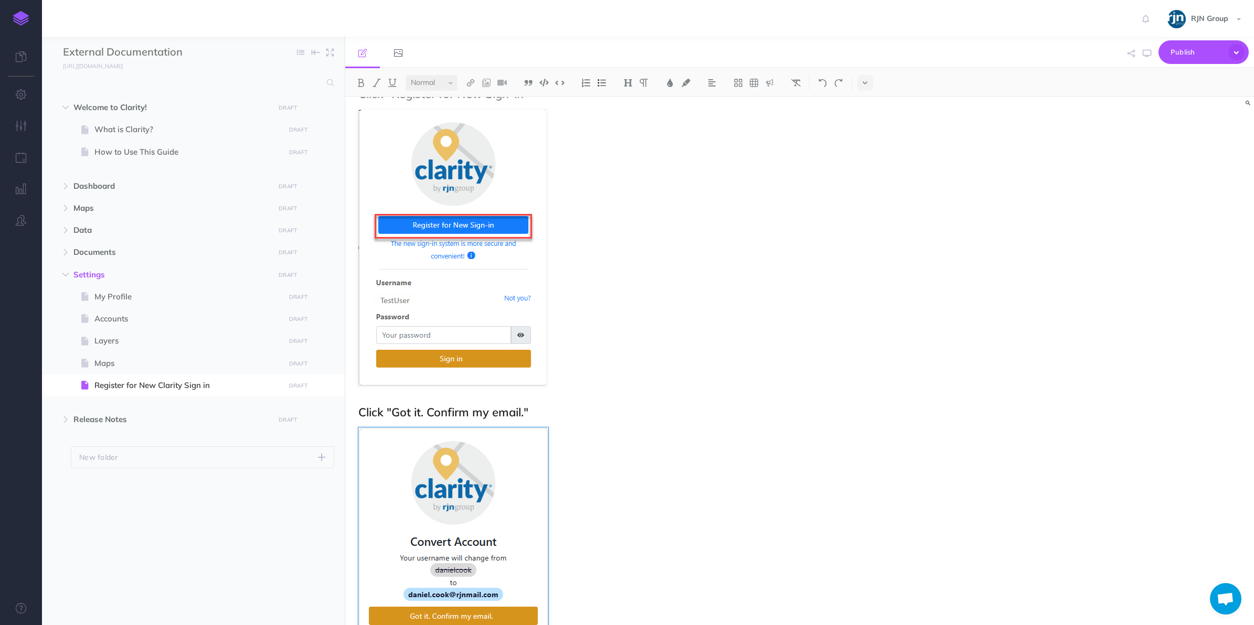
scroll to position [499, 0]
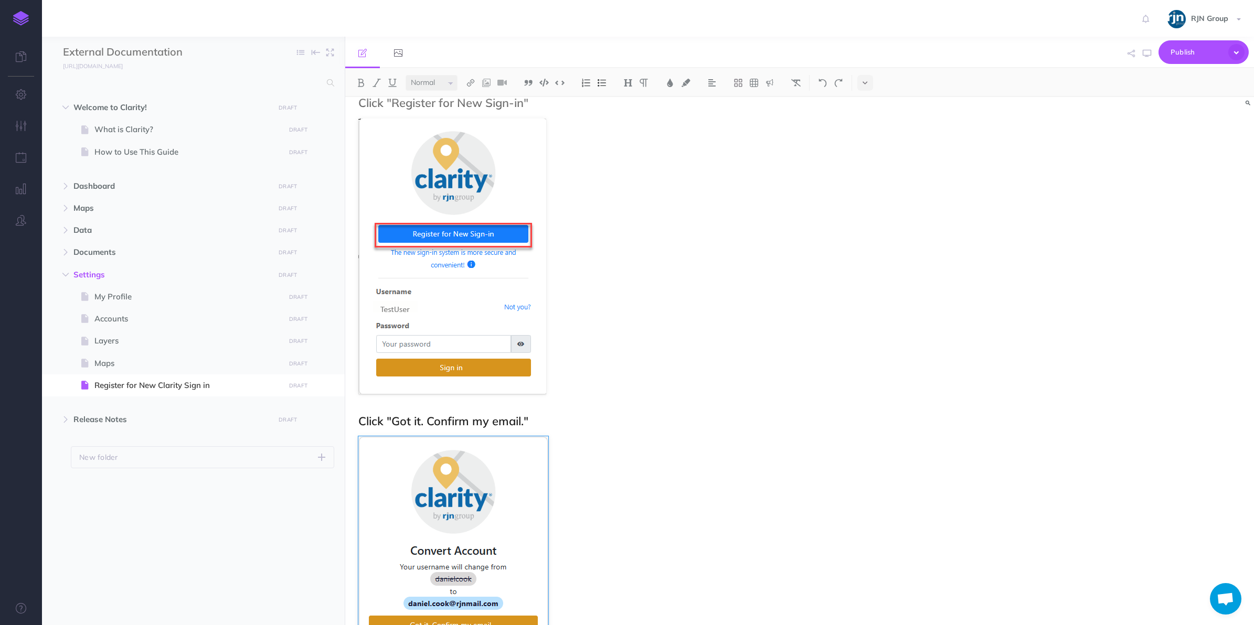
click at [1221, 353] on div "Register for the New Clarity Sign-in FAQ Do I have to convert my account? Not i…" at bounding box center [799, 361] width 909 height 528
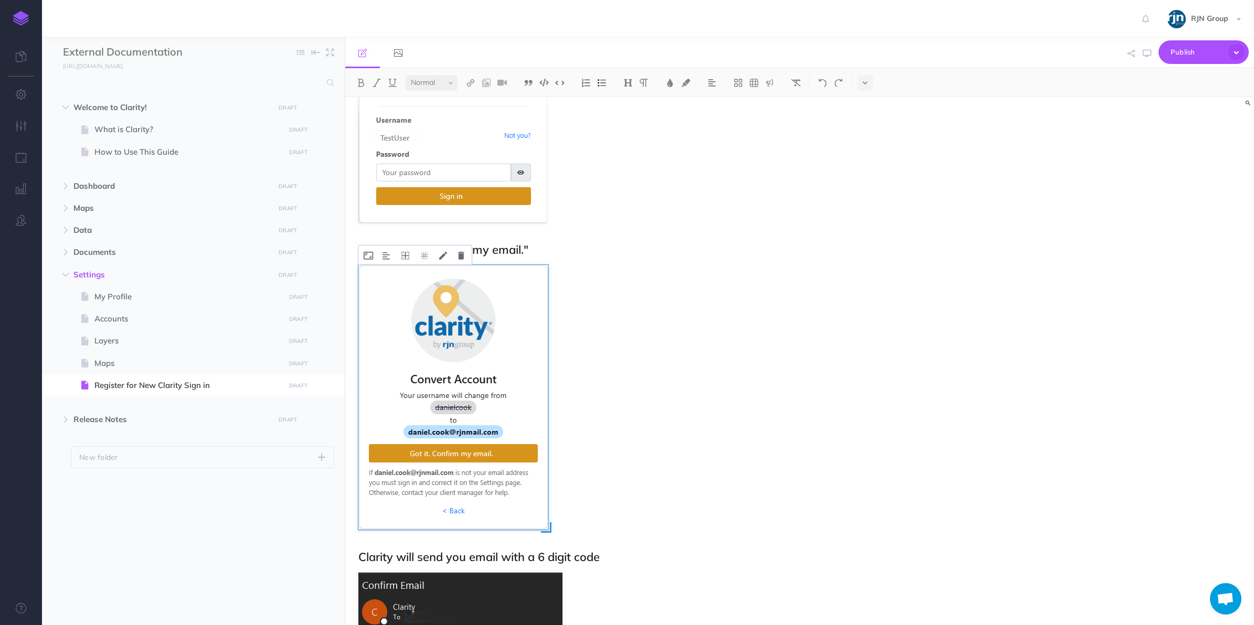
scroll to position [671, 0]
click at [480, 414] on img at bounding box center [453, 396] width 190 height 265
click at [457, 276] on img at bounding box center [453, 396] width 190 height 265
click at [460, 259] on icon at bounding box center [461, 255] width 6 height 8
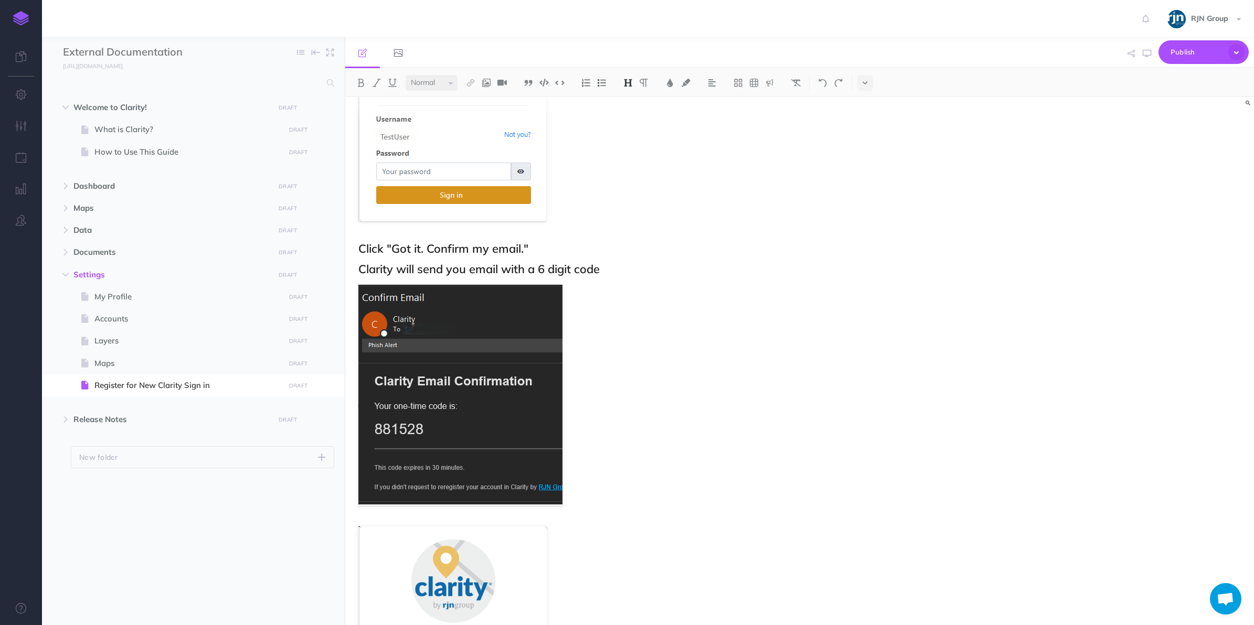
click at [549, 252] on h2 "Click "Got it. Confirm my email."" at bounding box center [663, 248] width 610 height 13
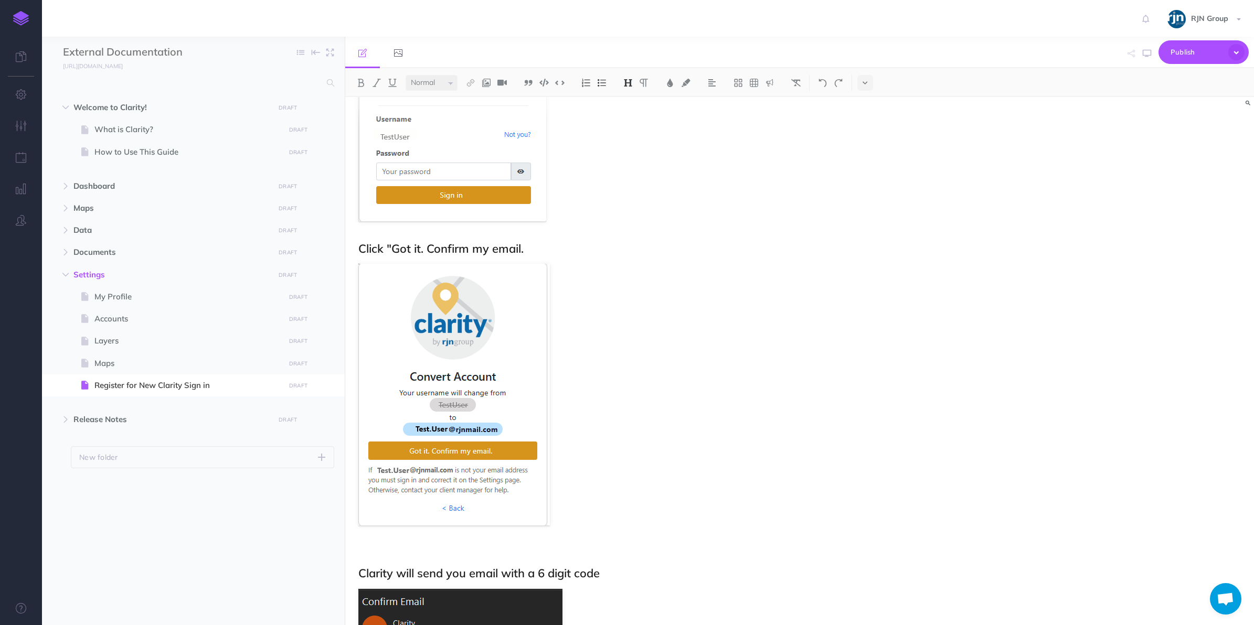
click at [548, 252] on h2 "Click "Got it. Confirm my email." at bounding box center [663, 248] width 610 height 13
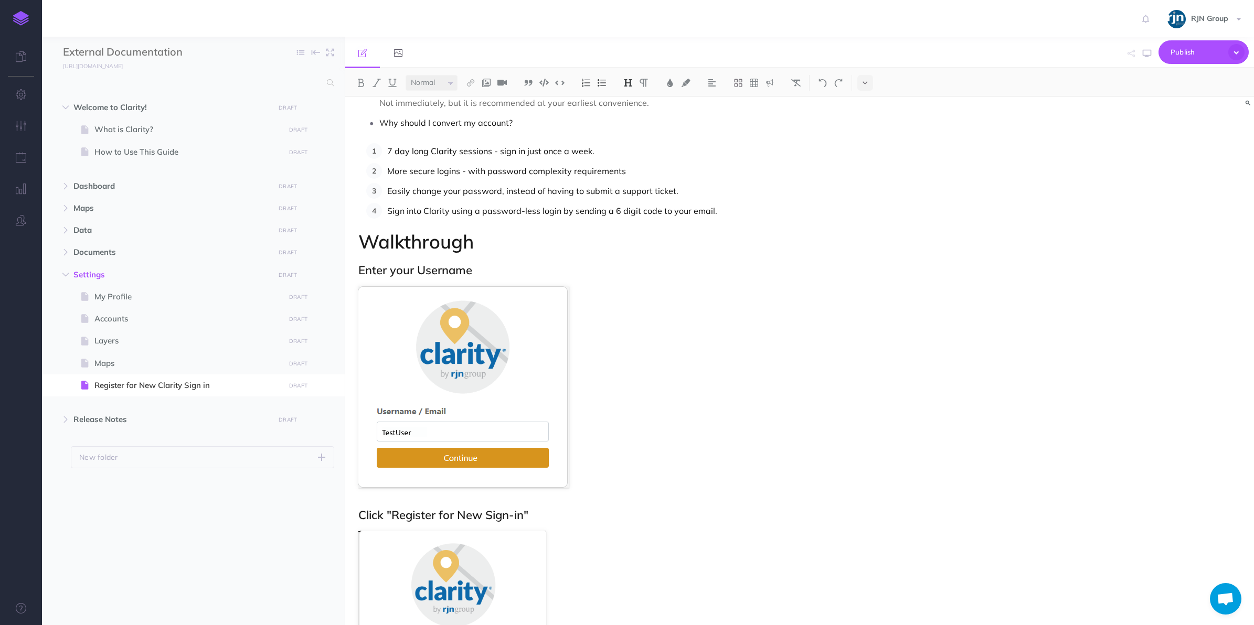
scroll to position [0, 0]
